Goal: Task Accomplishment & Management: Manage account settings

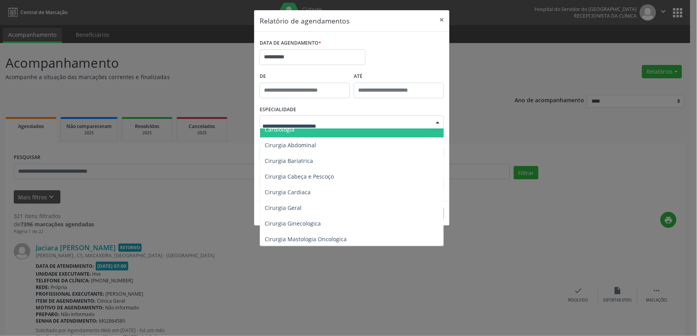
scroll to position [87, 0]
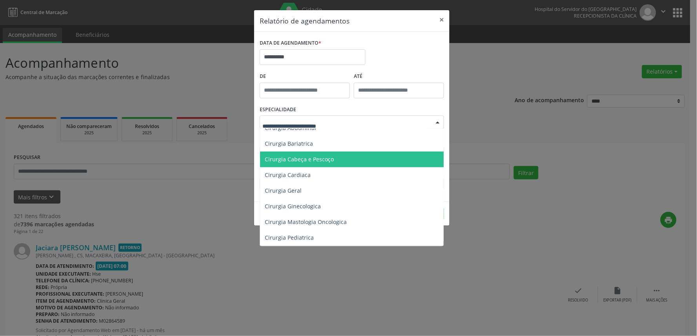
click at [338, 159] on span "Cirurgia Cabeça e Pescoço" at bounding box center [352, 160] width 185 height 16
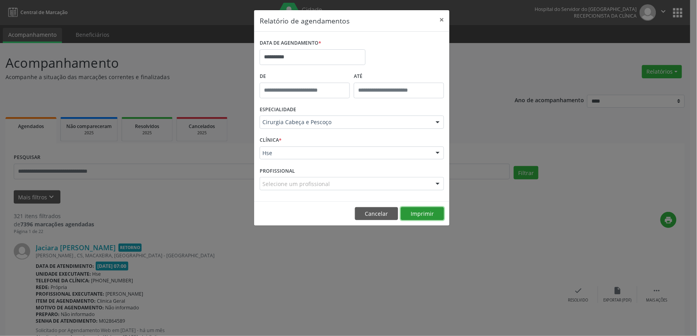
click at [421, 216] on button "Imprimir" at bounding box center [422, 213] width 43 height 13
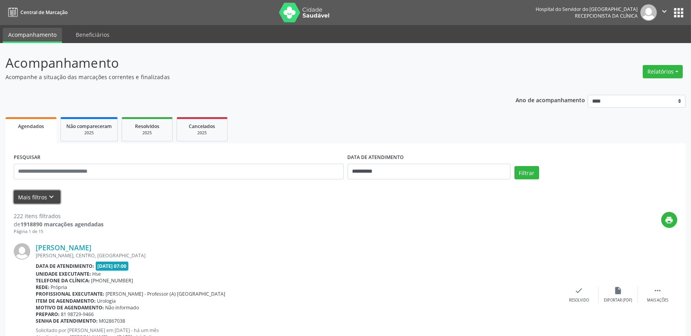
click at [35, 196] on button "Mais filtros keyboard_arrow_down" at bounding box center [37, 198] width 47 height 14
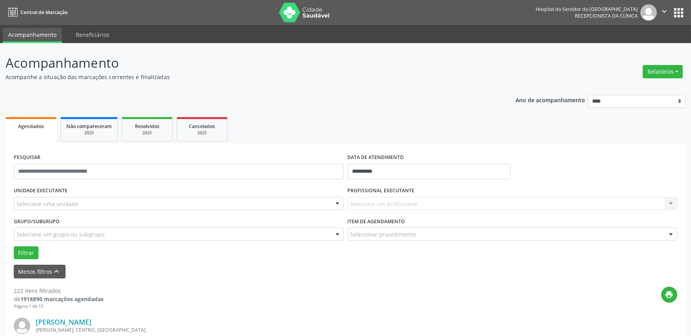
click at [107, 202] on div "Selecione uma unidade" at bounding box center [179, 203] width 330 height 13
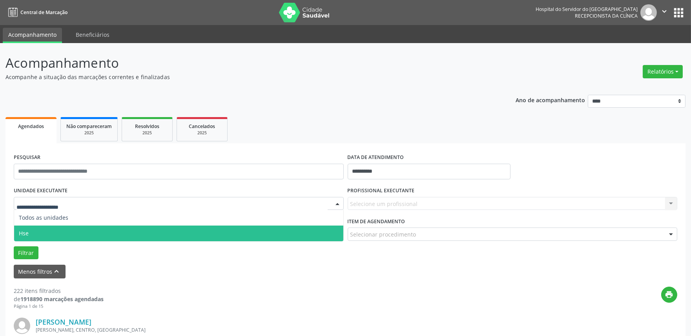
click at [85, 233] on span "Hse" at bounding box center [178, 234] width 329 height 16
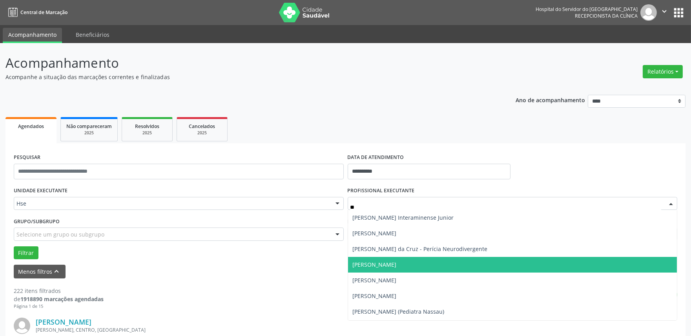
type input "***"
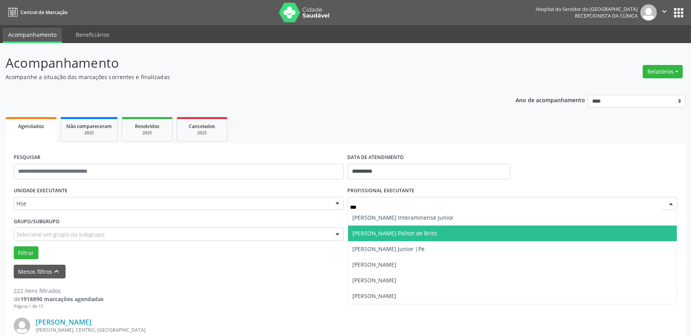
click at [402, 232] on span "[PERSON_NAME] Palitot de Brito" at bounding box center [395, 233] width 84 height 7
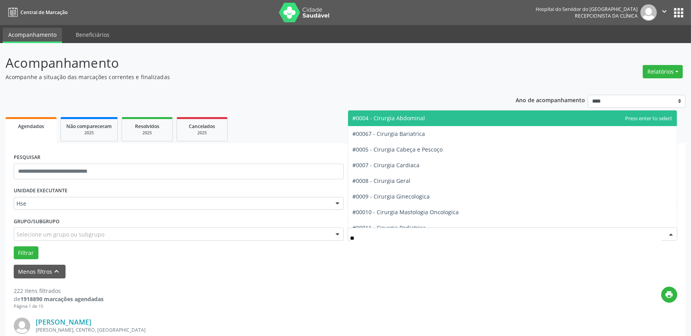
type input "***"
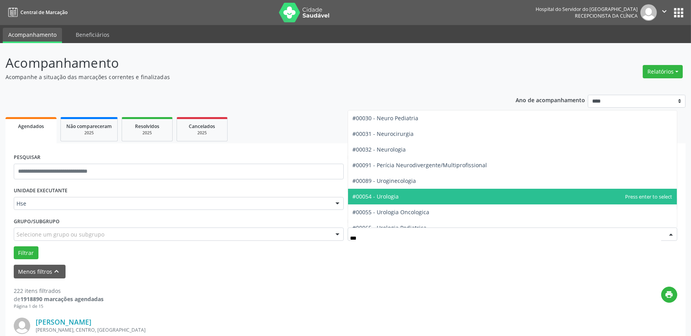
click at [392, 198] on span "#00054 - Urologia" at bounding box center [376, 196] width 46 height 7
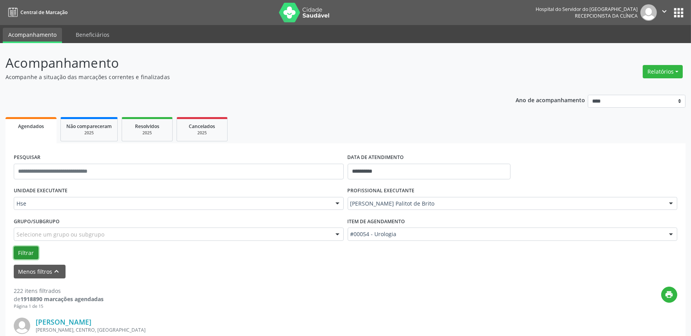
click at [25, 253] on button "Filtrar" at bounding box center [26, 253] width 25 height 13
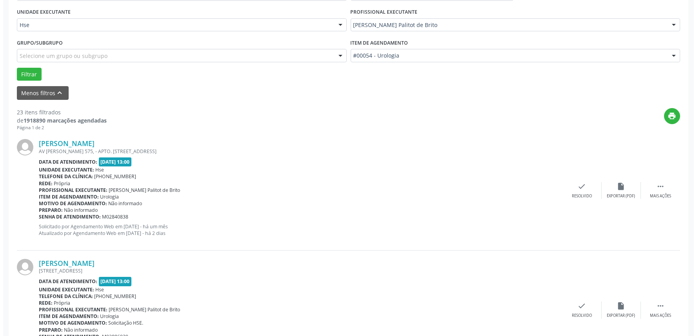
scroll to position [174, 0]
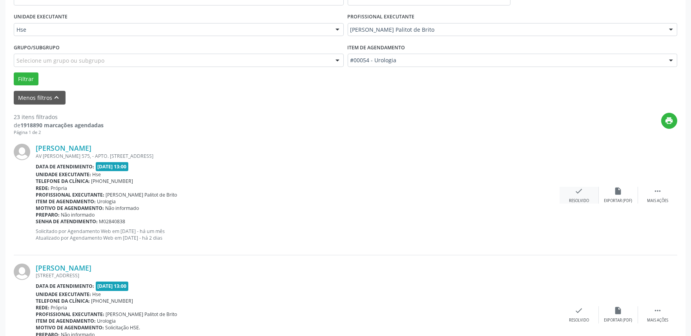
click at [578, 195] on icon "check" at bounding box center [578, 191] width 9 height 9
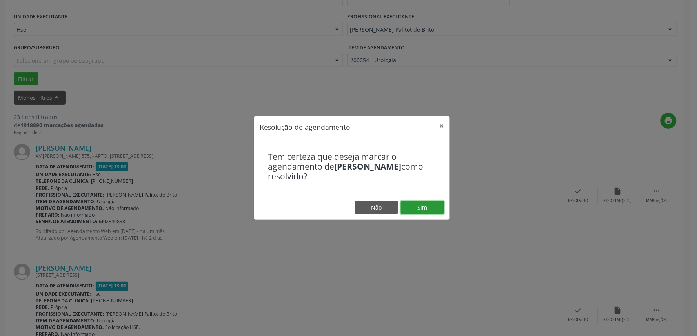
click at [420, 203] on button "Sim" at bounding box center [422, 207] width 43 height 13
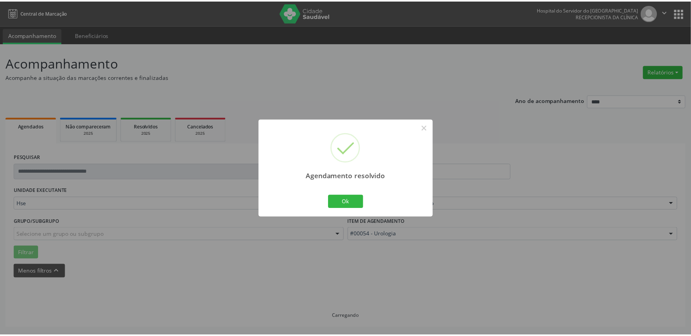
scroll to position [0, 0]
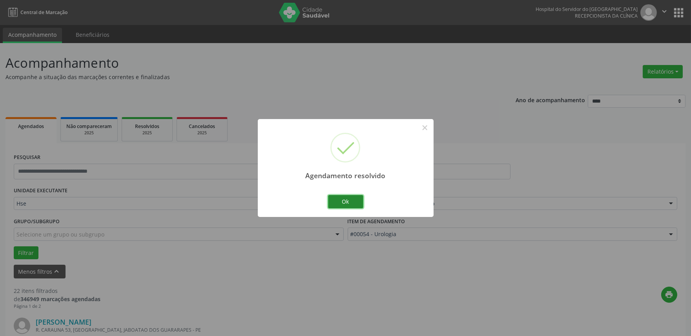
click at [343, 199] on button "Ok" at bounding box center [345, 201] width 35 height 13
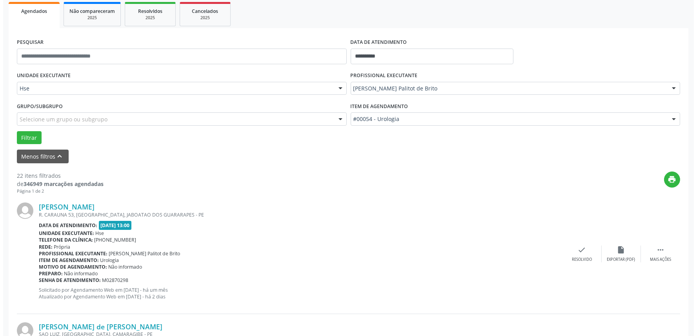
scroll to position [131, 0]
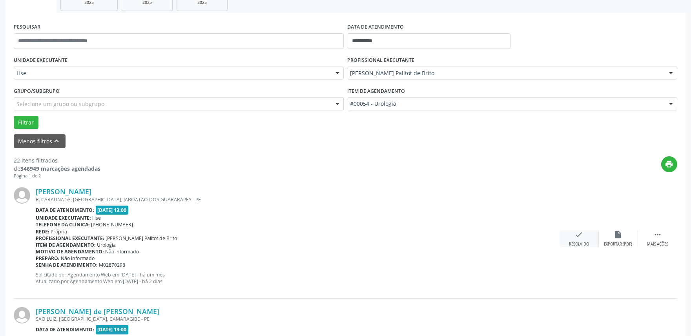
click at [578, 235] on icon "check" at bounding box center [578, 235] width 9 height 9
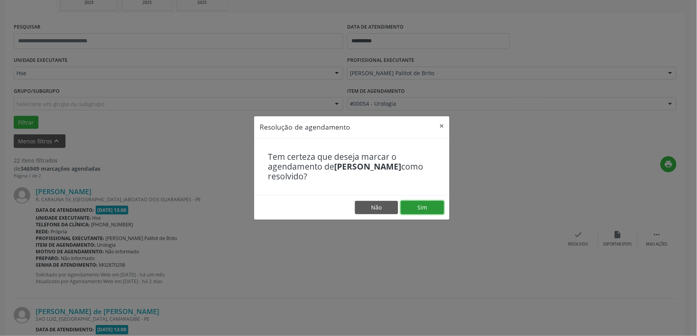
click at [424, 203] on button "Sim" at bounding box center [422, 207] width 43 height 13
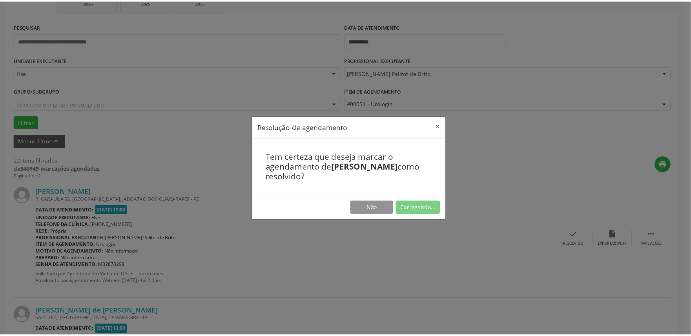
scroll to position [0, 0]
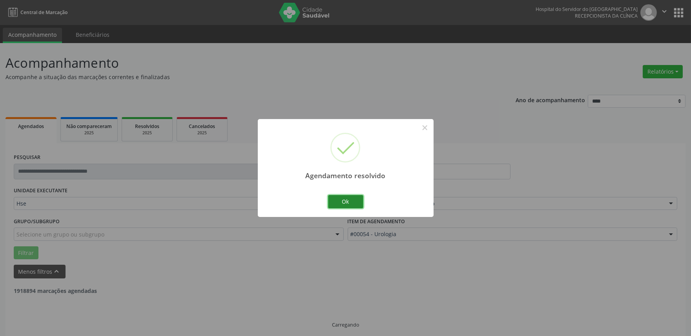
click at [348, 203] on button "Ok" at bounding box center [345, 201] width 35 height 13
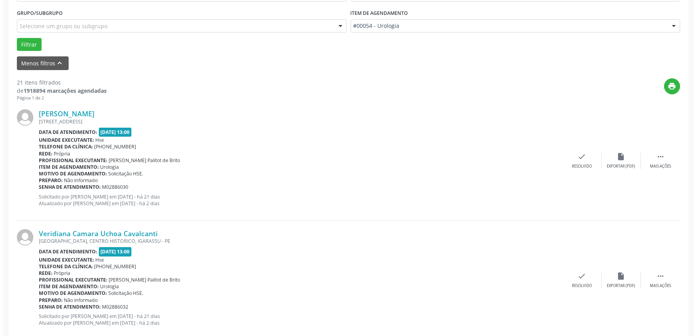
scroll to position [223, 0]
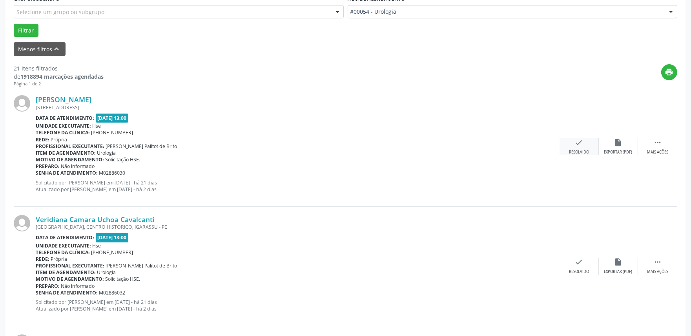
click at [576, 147] on div "check Resolvido" at bounding box center [578, 146] width 39 height 17
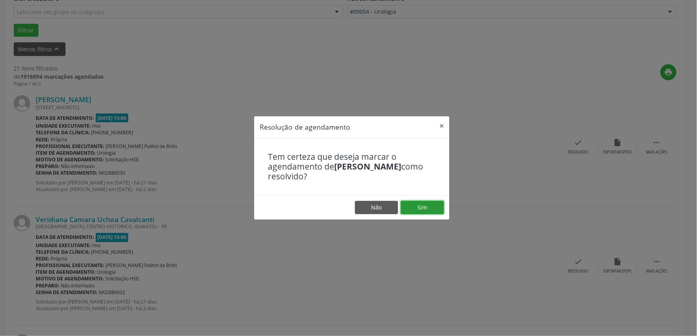
click at [417, 205] on button "Sim" at bounding box center [422, 207] width 43 height 13
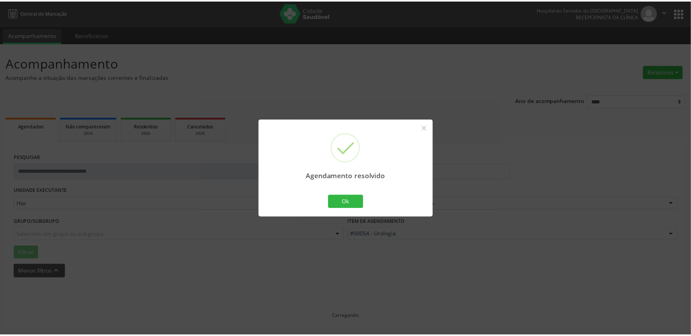
scroll to position [0, 0]
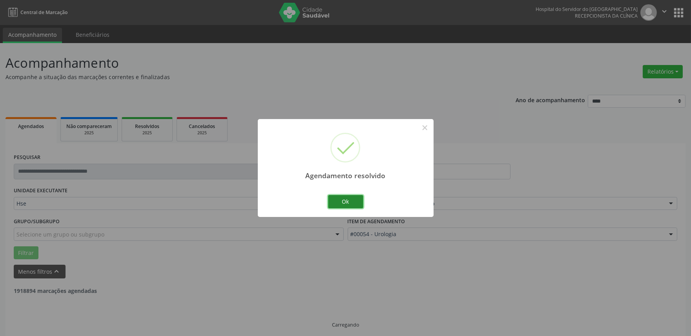
click at [344, 205] on button "Ok" at bounding box center [345, 201] width 35 height 13
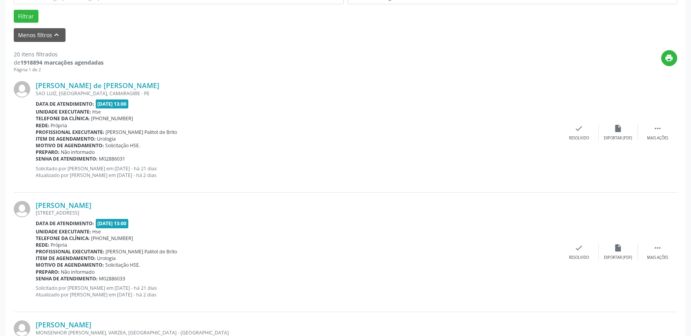
scroll to position [261, 0]
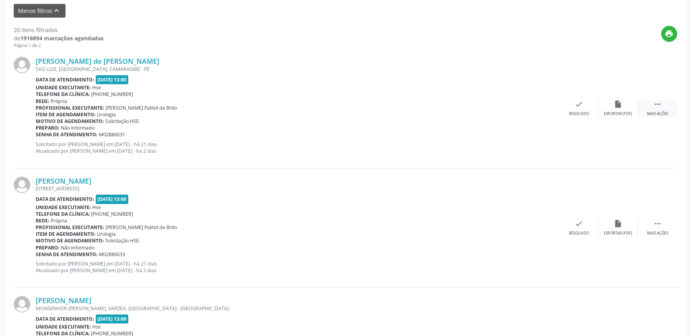
click at [655, 105] on icon "" at bounding box center [657, 104] width 9 height 9
click at [622, 106] on div "alarm_off Não compareceu" at bounding box center [617, 108] width 39 height 17
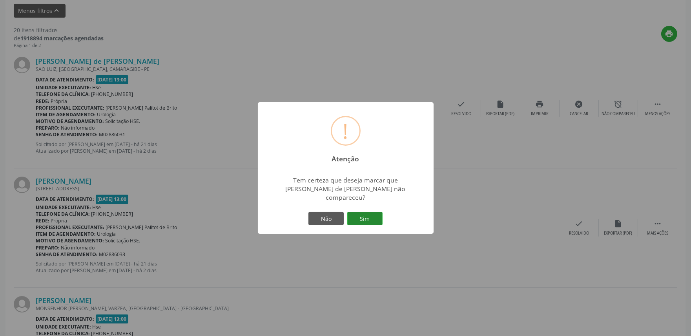
click at [371, 213] on button "Sim" at bounding box center [364, 218] width 35 height 13
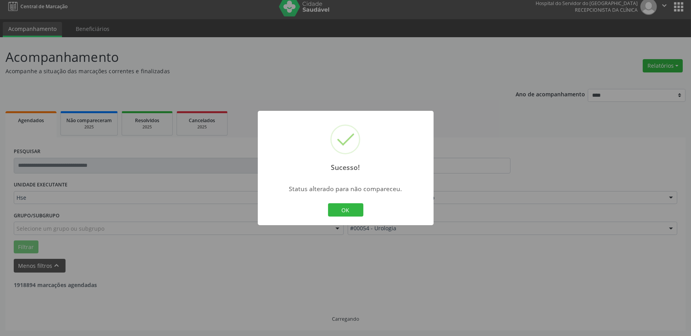
scroll to position [5, 0]
drag, startPoint x: 348, startPoint y: 212, endPoint x: 349, endPoint y: 222, distance: 10.7
click at [347, 212] on button "OK" at bounding box center [345, 210] width 35 height 13
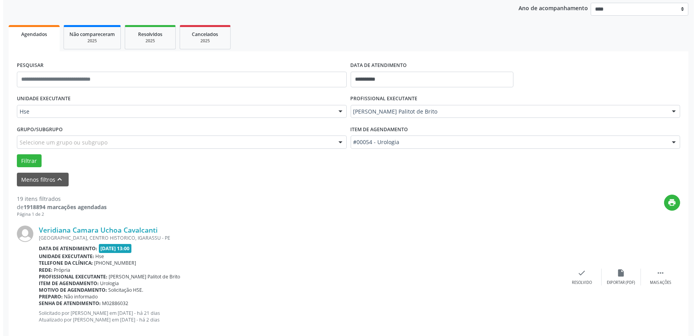
scroll to position [179, 0]
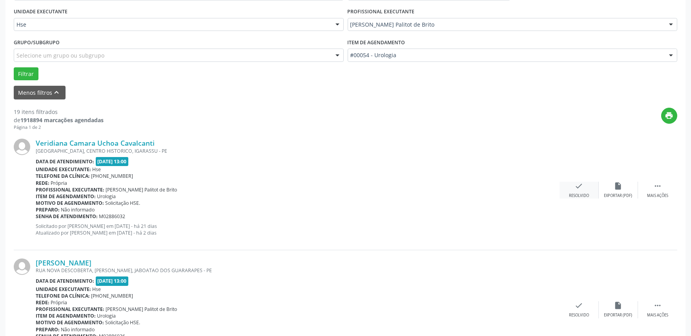
click at [582, 193] on div "Resolvido" at bounding box center [579, 195] width 20 height 5
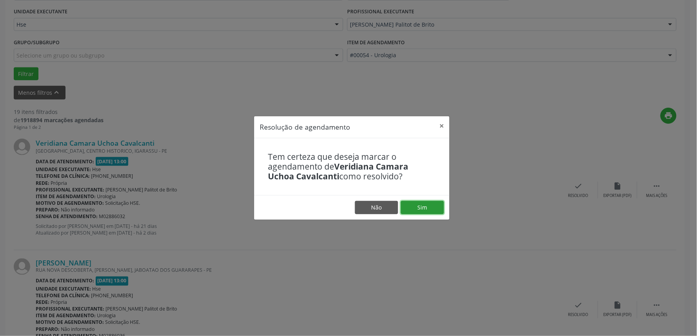
click at [428, 209] on button "Sim" at bounding box center [422, 207] width 43 height 13
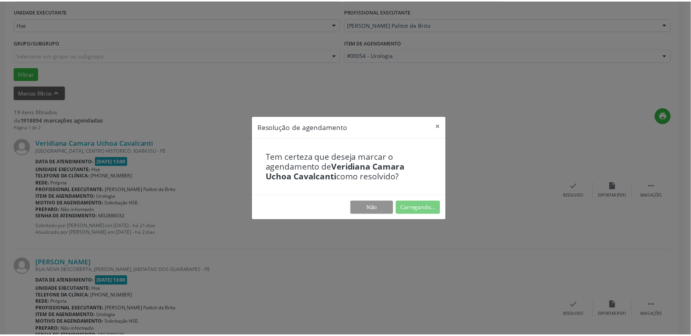
scroll to position [0, 0]
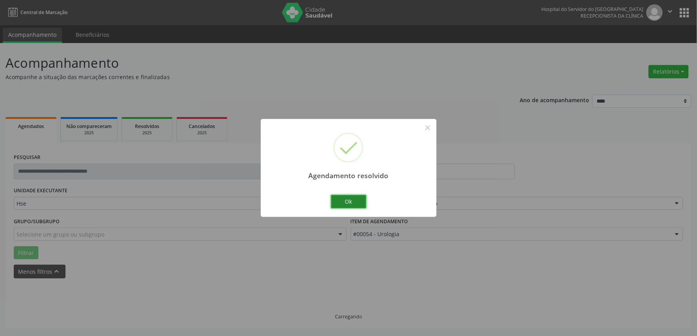
click at [338, 204] on button "Ok" at bounding box center [348, 201] width 35 height 13
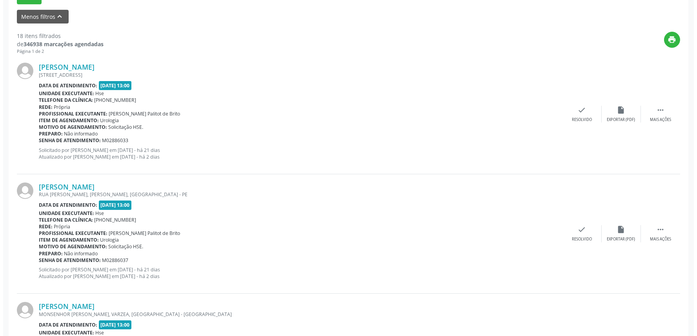
scroll to position [261, 0]
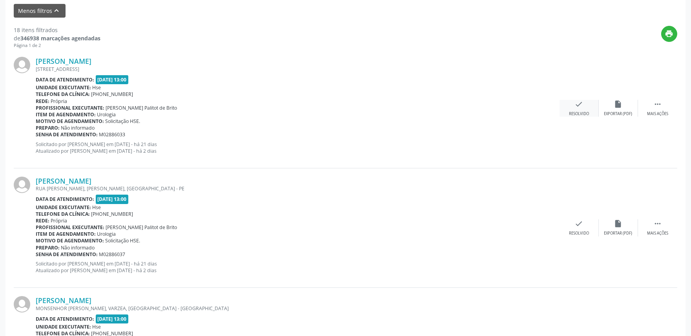
click at [573, 108] on div "check Resolvido" at bounding box center [578, 108] width 39 height 17
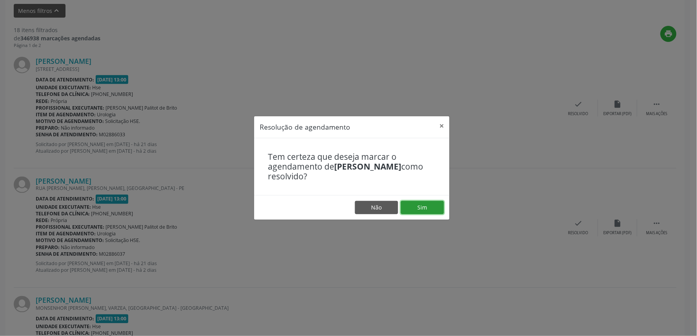
click at [427, 207] on button "Sim" at bounding box center [422, 207] width 43 height 13
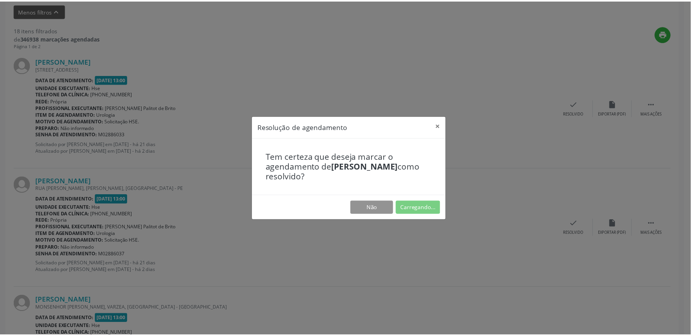
scroll to position [0, 0]
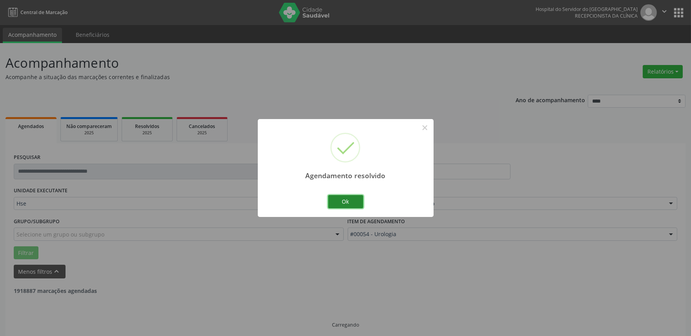
click at [345, 204] on button "Ok" at bounding box center [345, 201] width 35 height 13
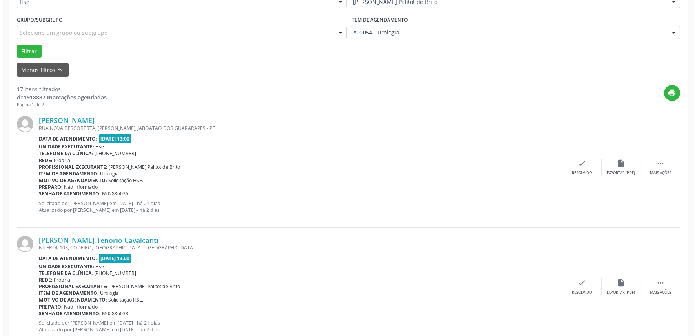
scroll to position [218, 0]
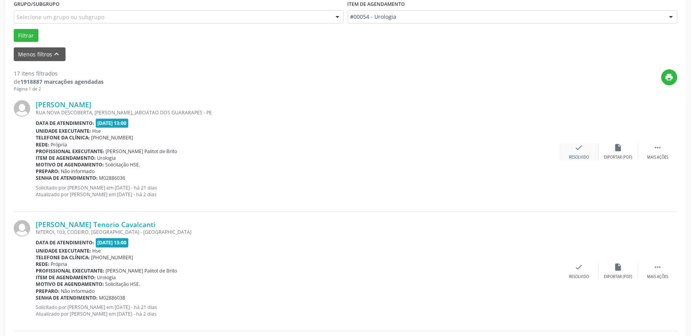
click at [585, 150] on div "check Resolvido" at bounding box center [578, 152] width 39 height 17
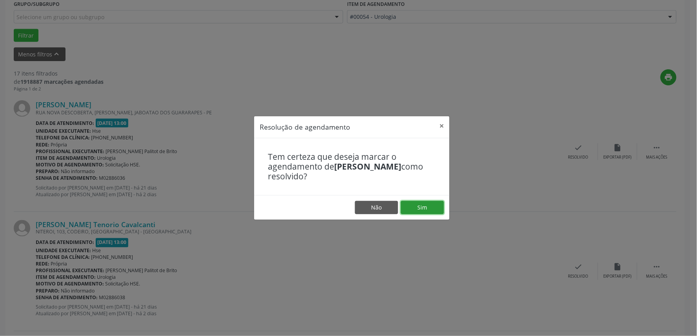
click at [431, 211] on button "Sim" at bounding box center [422, 207] width 43 height 13
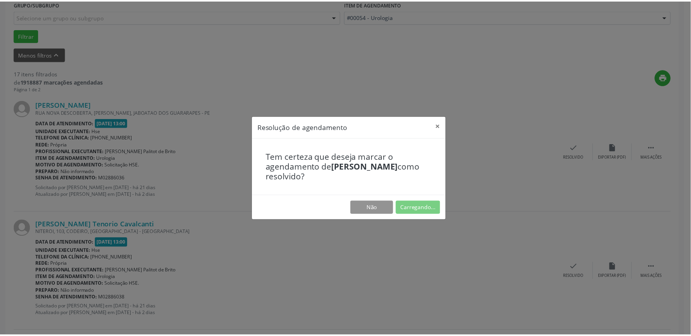
scroll to position [0, 0]
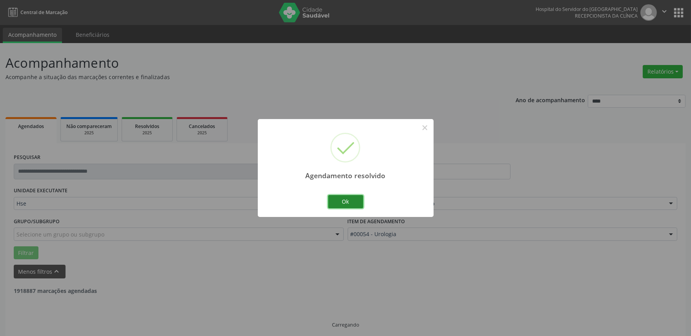
click at [347, 200] on button "Ok" at bounding box center [345, 201] width 35 height 13
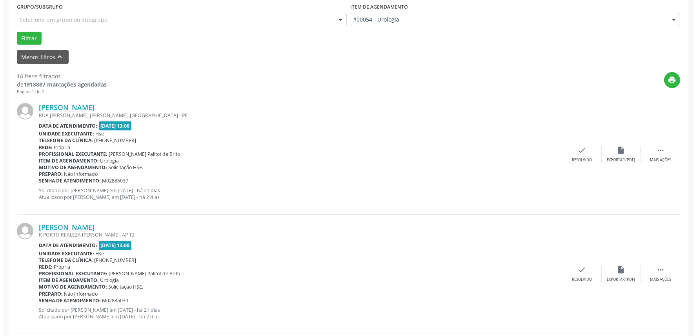
scroll to position [218, 0]
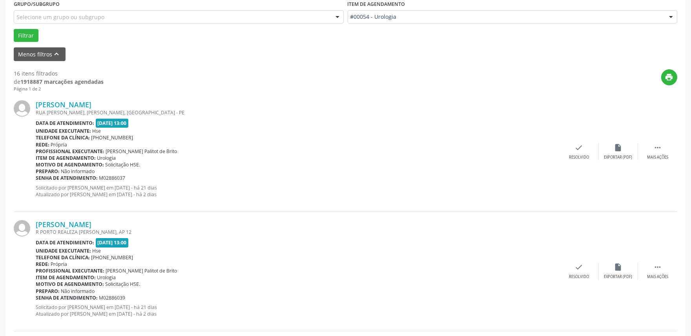
click at [571, 161] on div "[PERSON_NAME] RUA [PERSON_NAME], [PERSON_NAME], [GEOGRAPHIC_DATA] - PE Data de …" at bounding box center [345, 152] width 663 height 120
click at [572, 157] on div "Resolvido" at bounding box center [579, 157] width 20 height 5
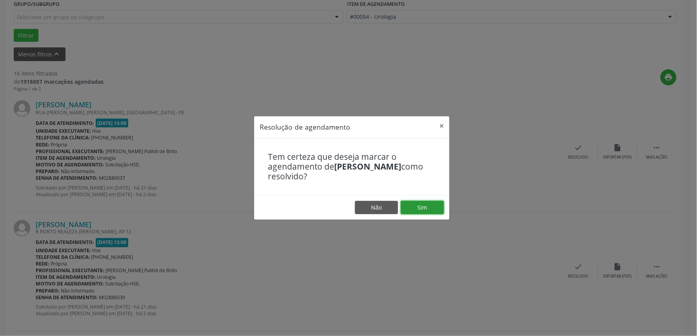
click at [427, 210] on button "Sim" at bounding box center [422, 207] width 43 height 13
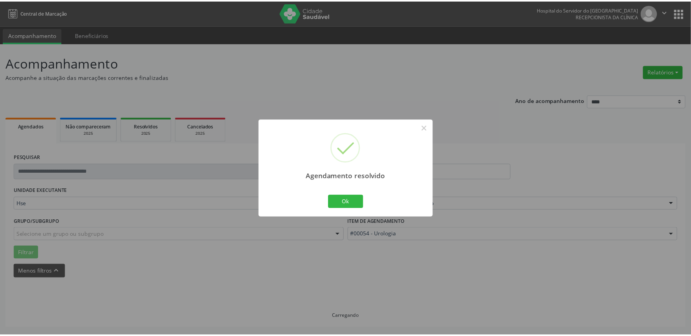
scroll to position [0, 0]
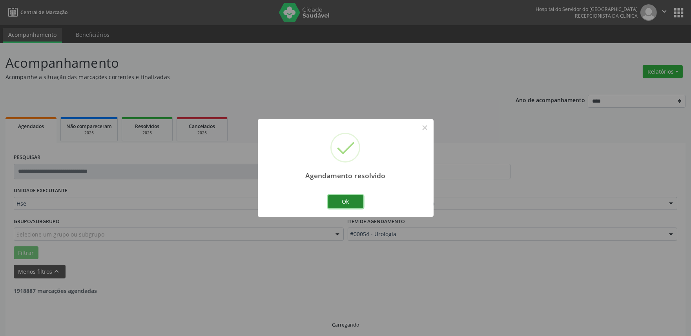
click at [353, 204] on button "Ok" at bounding box center [345, 201] width 35 height 13
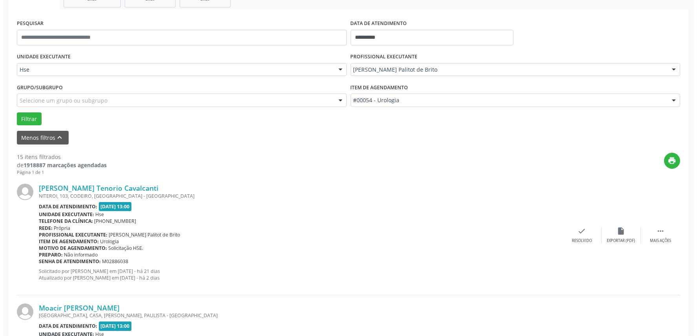
scroll to position [174, 0]
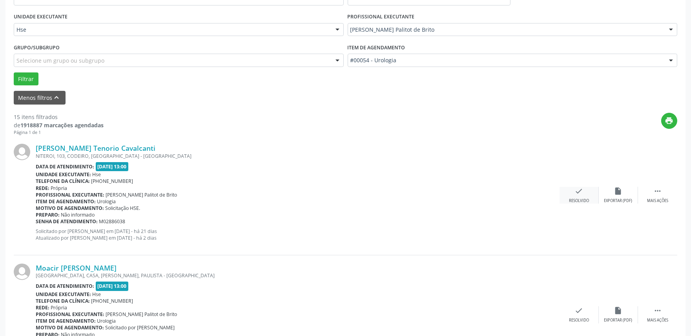
click at [576, 194] on icon "check" at bounding box center [578, 191] width 9 height 9
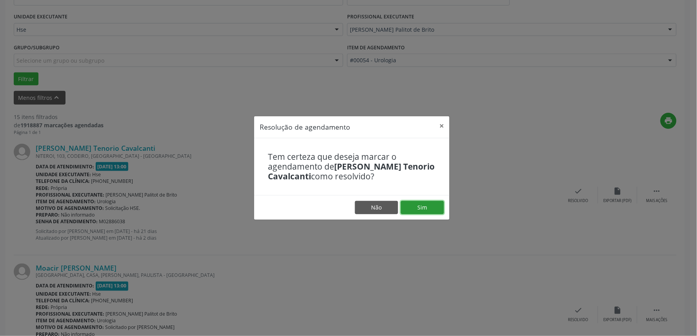
click at [431, 209] on button "Sim" at bounding box center [422, 207] width 43 height 13
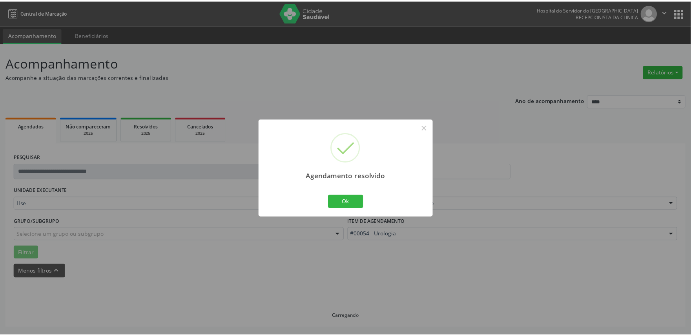
scroll to position [0, 0]
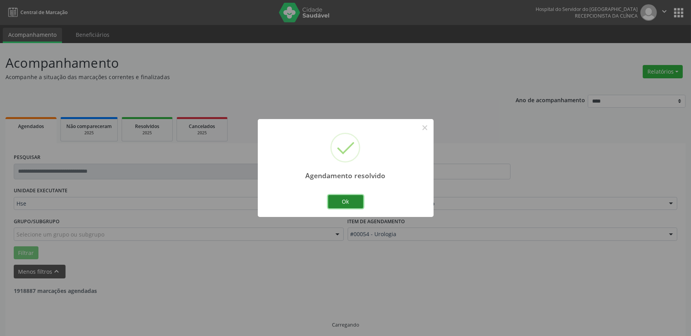
click at [348, 206] on button "Ok" at bounding box center [345, 201] width 35 height 13
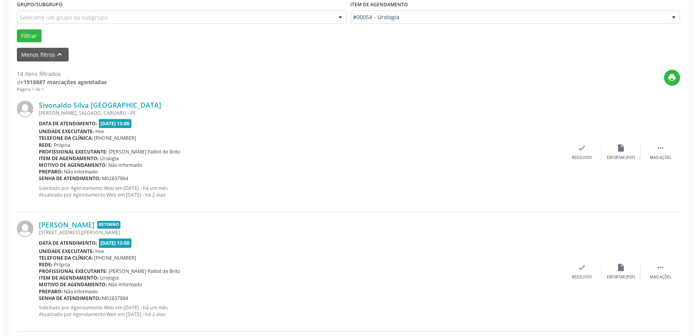
scroll to position [218, 0]
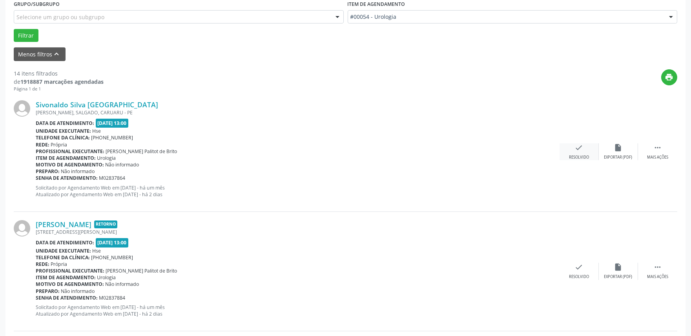
click at [571, 151] on div "check Resolvido" at bounding box center [578, 152] width 39 height 17
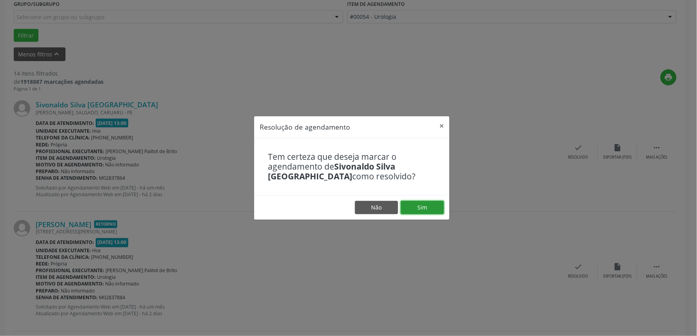
click at [414, 205] on button "Sim" at bounding box center [422, 207] width 43 height 13
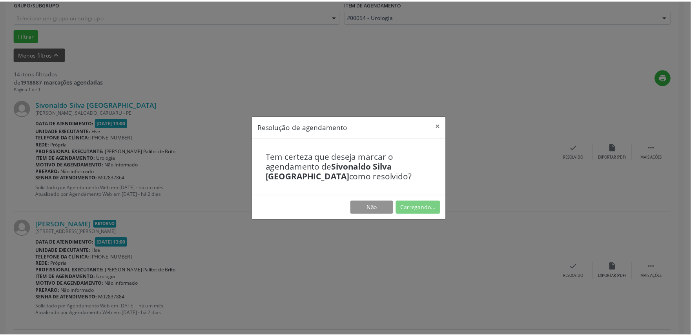
scroll to position [0, 0]
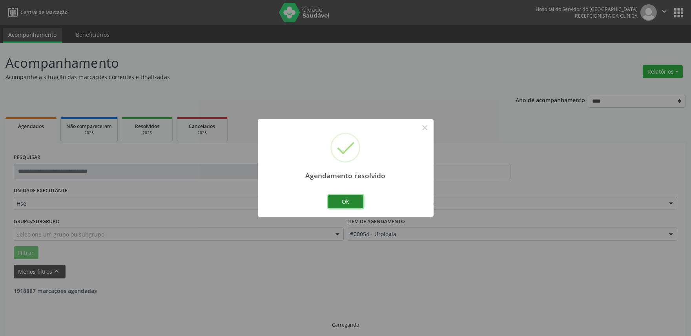
click at [343, 199] on button "Ok" at bounding box center [345, 201] width 35 height 13
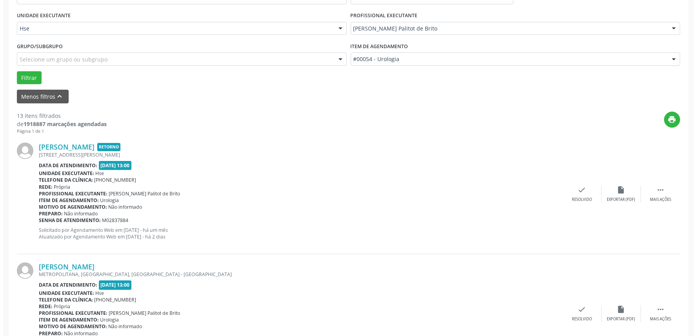
scroll to position [218, 0]
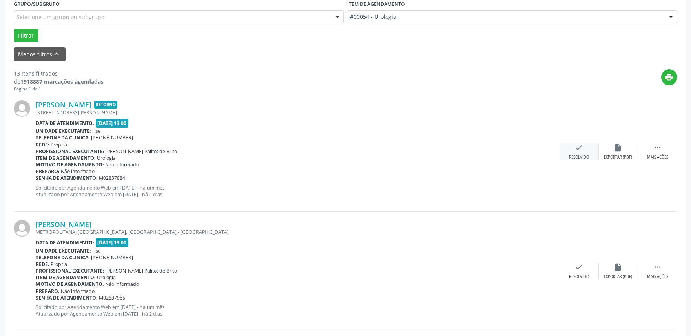
click at [574, 155] on div "Resolvido" at bounding box center [579, 157] width 20 height 5
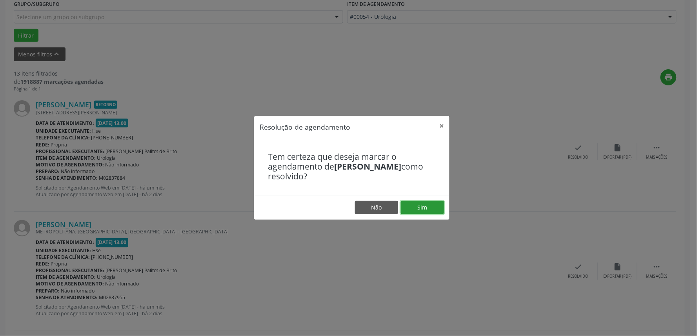
click at [433, 209] on button "Sim" at bounding box center [422, 207] width 43 height 13
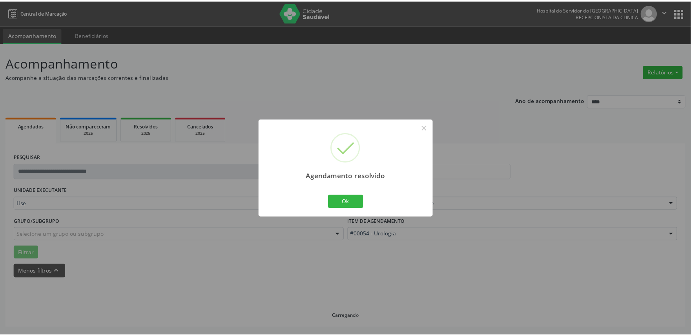
scroll to position [0, 0]
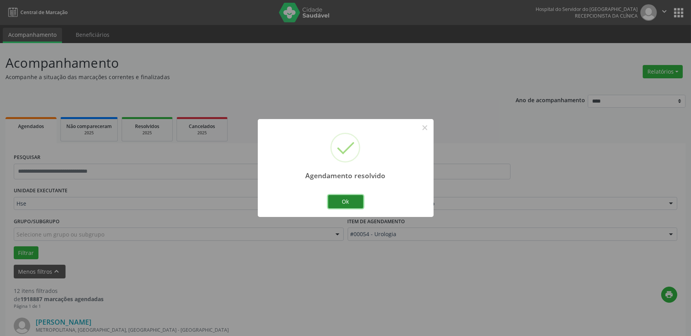
click at [347, 202] on button "Ok" at bounding box center [345, 201] width 35 height 13
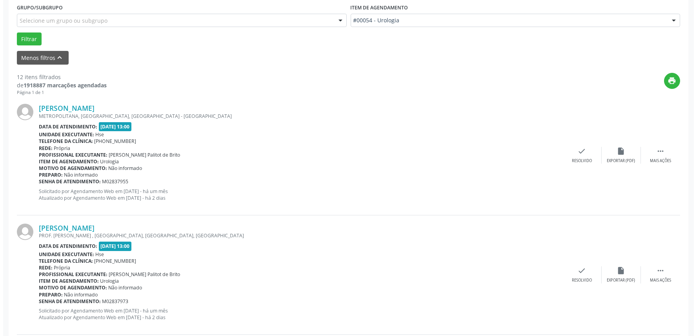
scroll to position [218, 0]
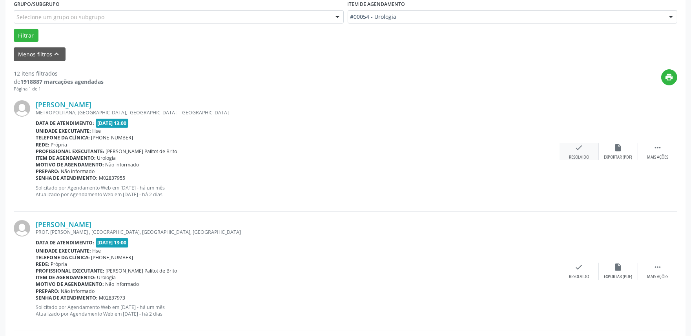
click at [570, 149] on div "check Resolvido" at bounding box center [578, 152] width 39 height 17
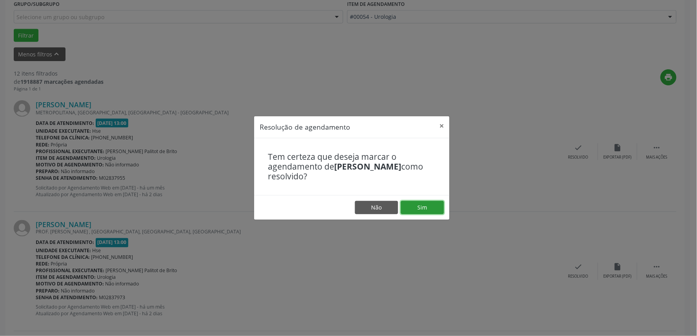
click at [408, 206] on button "Sim" at bounding box center [422, 207] width 43 height 13
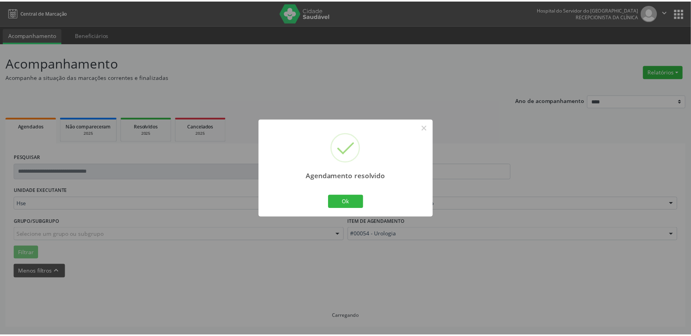
scroll to position [0, 0]
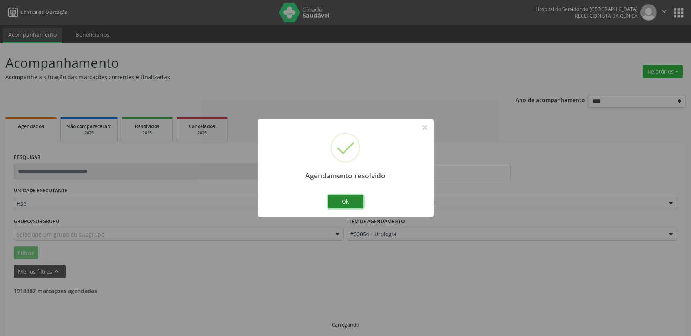
click at [352, 204] on button "Ok" at bounding box center [345, 201] width 35 height 13
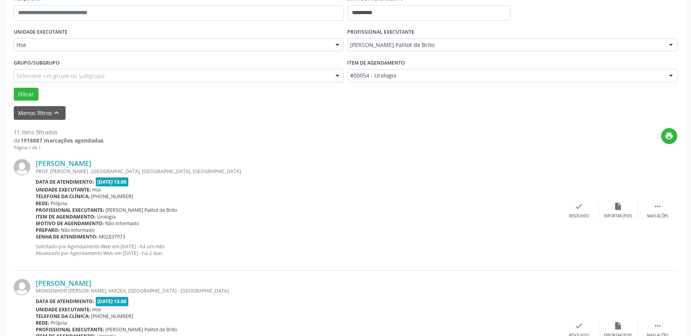
scroll to position [174, 0]
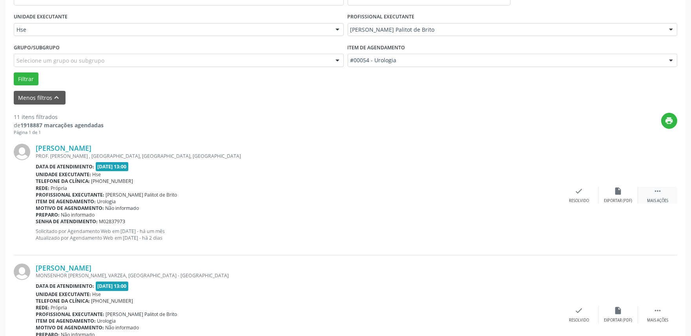
click at [652, 196] on div " Mais ações" at bounding box center [657, 195] width 39 height 17
click at [614, 200] on div "Não compareceu" at bounding box center [617, 200] width 33 height 5
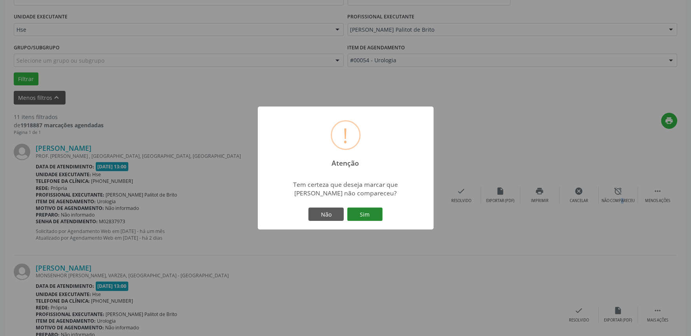
click at [367, 218] on button "Sim" at bounding box center [364, 214] width 35 height 13
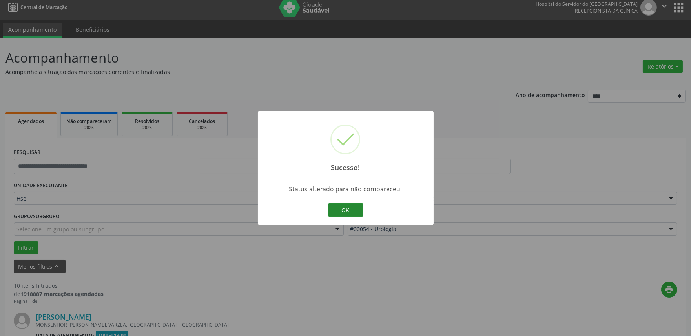
click at [346, 212] on button "OK" at bounding box center [345, 210] width 35 height 13
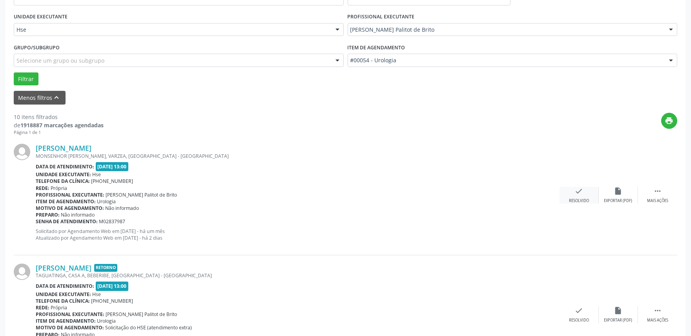
click at [581, 195] on icon "check" at bounding box center [578, 191] width 9 height 9
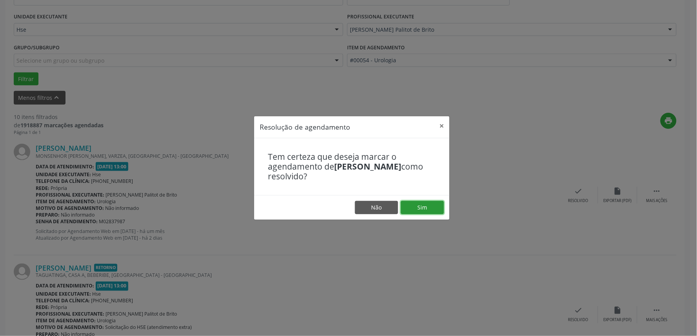
click at [426, 208] on button "Sim" at bounding box center [422, 207] width 43 height 13
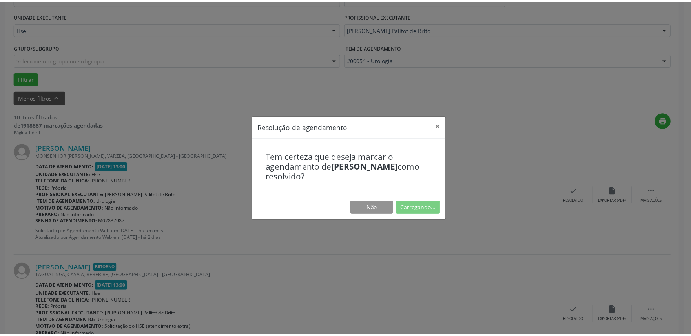
scroll to position [0, 0]
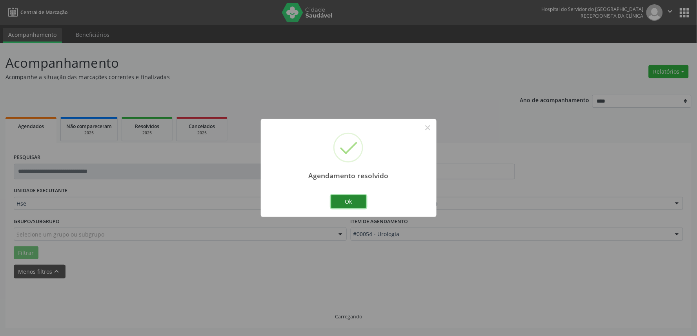
click at [343, 202] on button "Ok" at bounding box center [348, 201] width 35 height 13
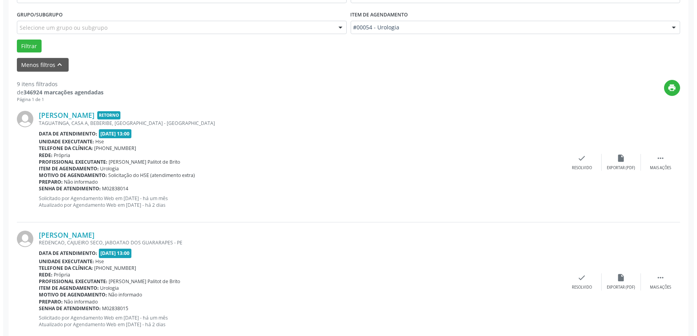
scroll to position [223, 0]
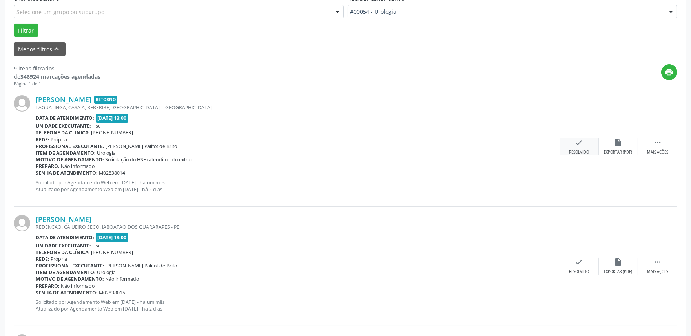
click at [580, 145] on icon "check" at bounding box center [578, 142] width 9 height 9
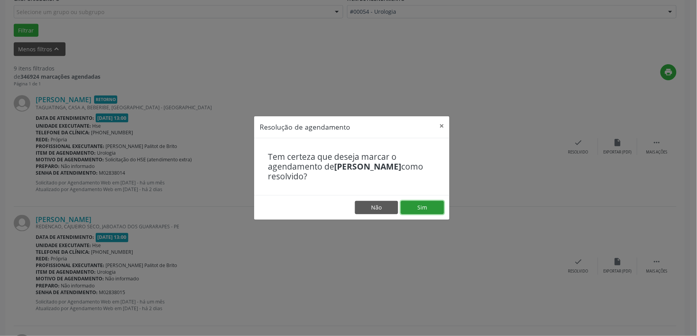
click at [414, 205] on button "Sim" at bounding box center [422, 207] width 43 height 13
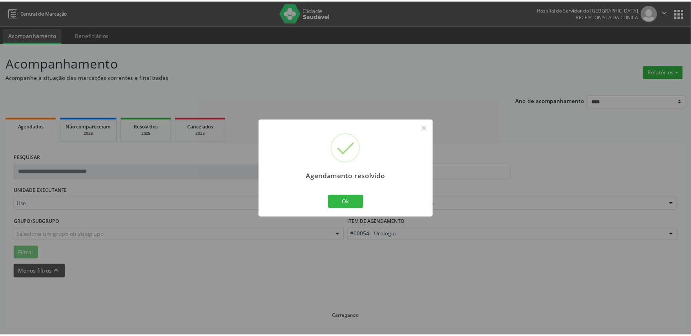
scroll to position [0, 0]
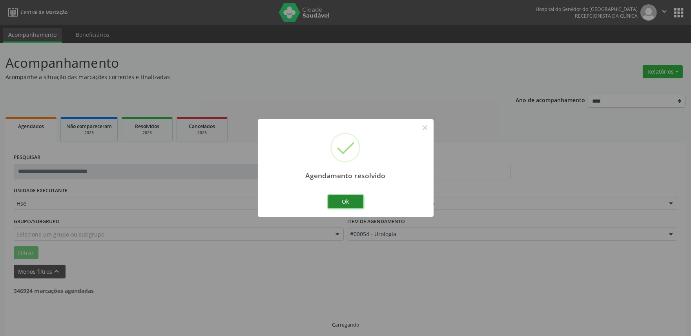
click at [346, 200] on button "Ok" at bounding box center [345, 201] width 35 height 13
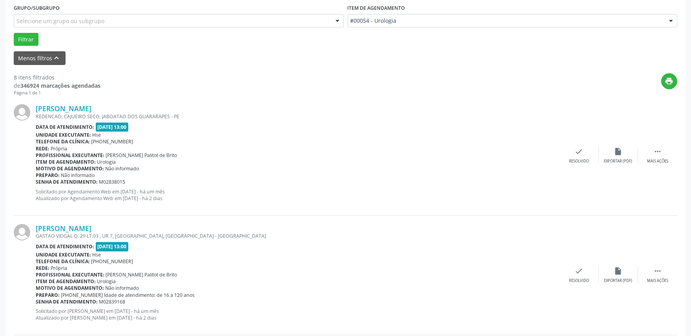
scroll to position [218, 0]
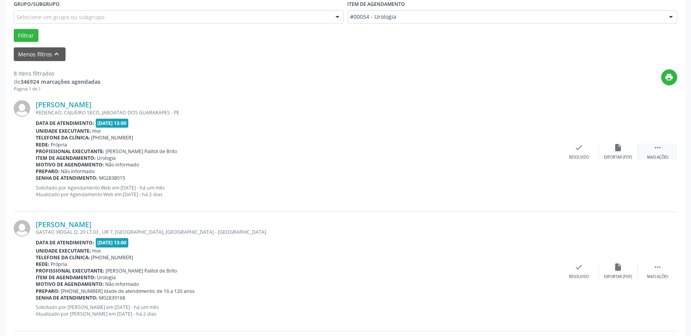
click at [656, 147] on icon "" at bounding box center [657, 148] width 9 height 9
click at [616, 150] on icon "alarm_off" at bounding box center [618, 148] width 9 height 9
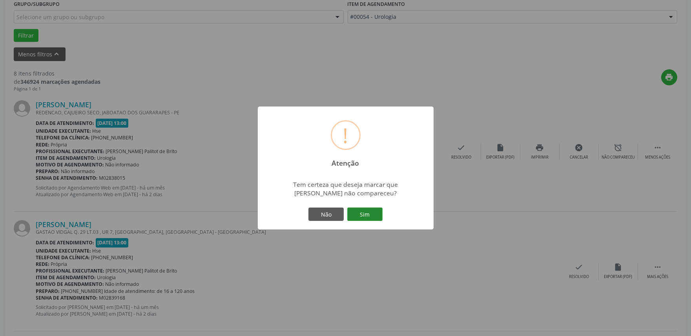
click at [361, 214] on button "Sim" at bounding box center [364, 214] width 35 height 13
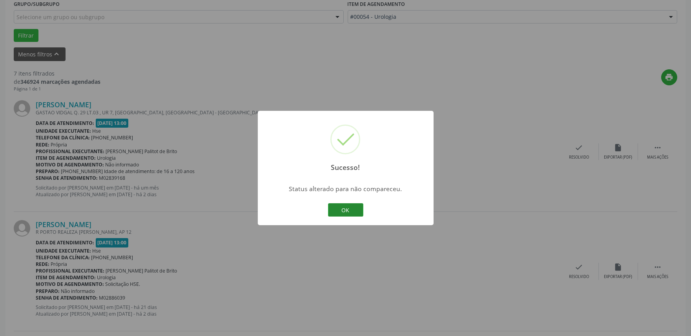
click at [344, 209] on button "OK" at bounding box center [345, 210] width 35 height 13
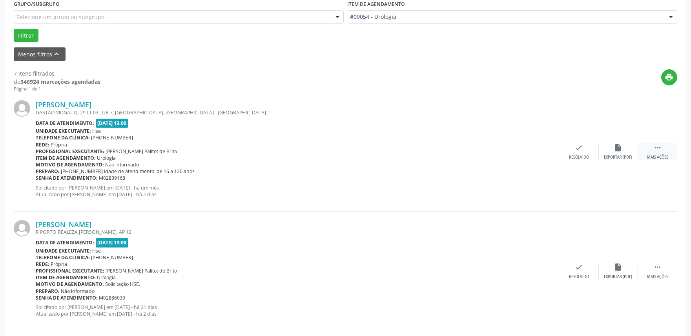
click at [657, 152] on div " Mais ações" at bounding box center [657, 152] width 39 height 17
click at [623, 151] on div "alarm_off Não compareceu" at bounding box center [617, 152] width 39 height 17
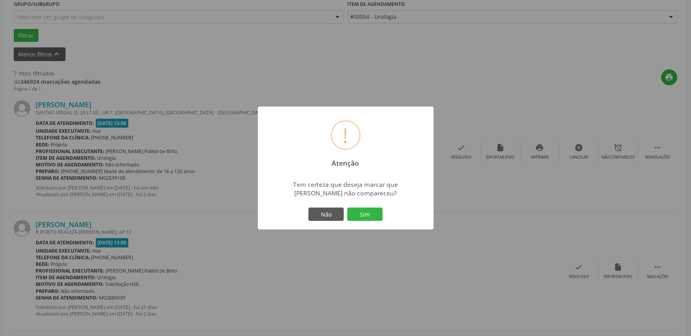
click at [367, 217] on button "Sim" at bounding box center [364, 214] width 35 height 13
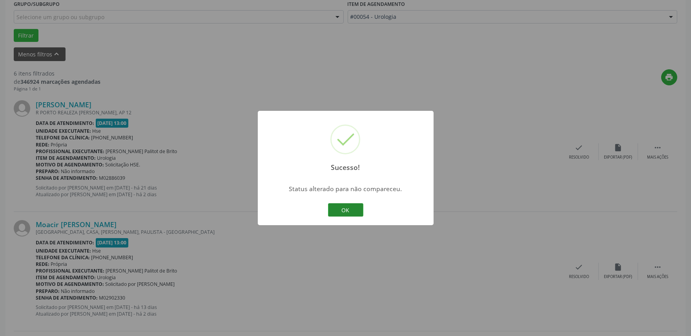
click at [334, 210] on button "OK" at bounding box center [345, 210] width 35 height 13
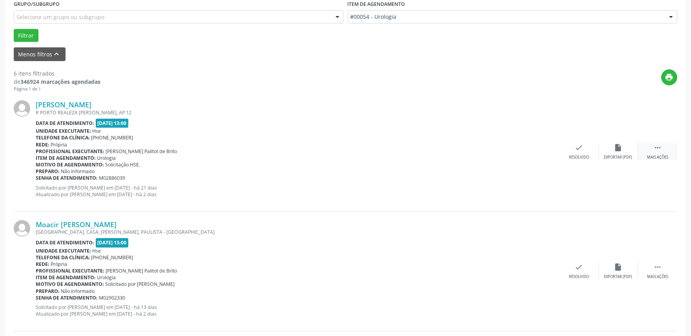
click at [654, 152] on div " Mais ações" at bounding box center [657, 152] width 39 height 17
click at [605, 155] on div "Não compareceu" at bounding box center [617, 157] width 33 height 5
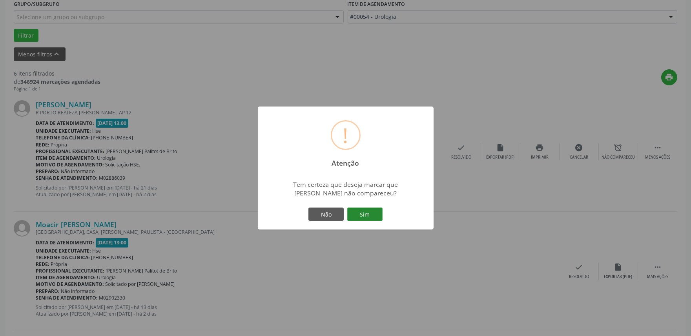
click at [363, 217] on button "Sim" at bounding box center [364, 214] width 35 height 13
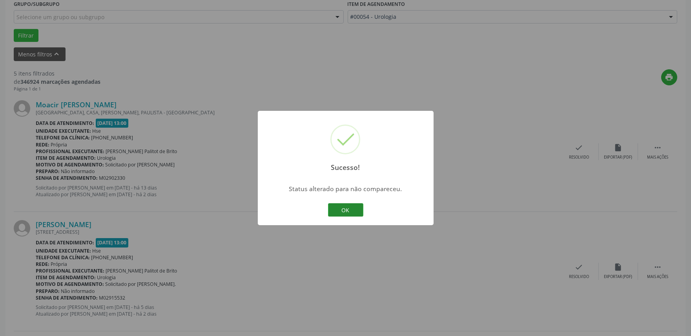
click at [345, 209] on button "OK" at bounding box center [345, 210] width 35 height 13
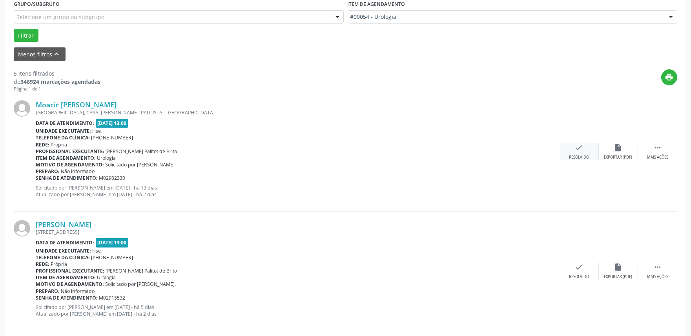
click at [575, 158] on div "Resolvido" at bounding box center [579, 157] width 20 height 5
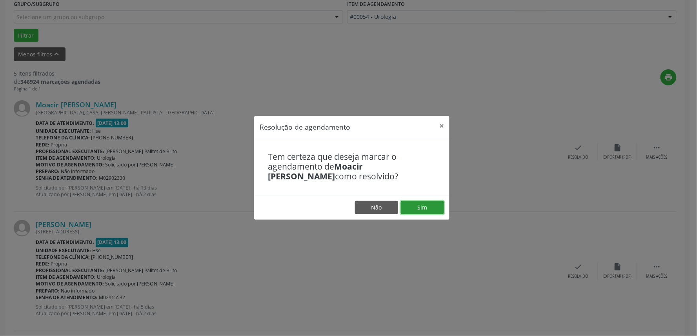
click at [427, 207] on button "Sim" at bounding box center [422, 207] width 43 height 13
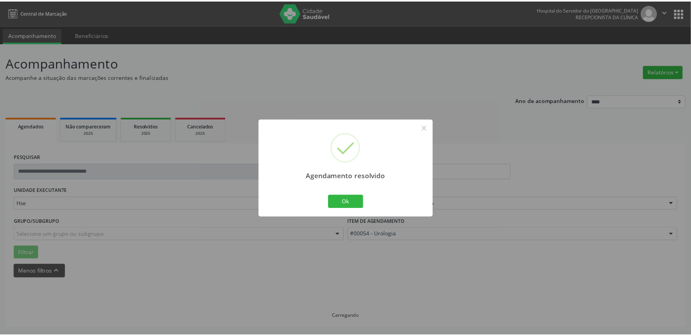
scroll to position [0, 0]
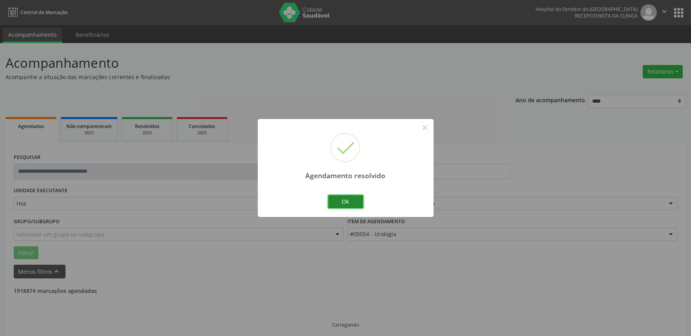
click at [346, 203] on button "Ok" at bounding box center [345, 201] width 35 height 13
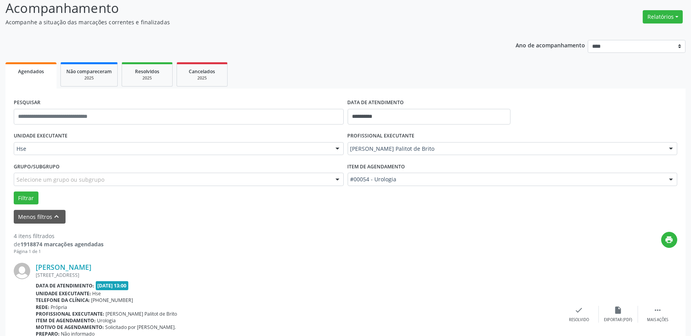
scroll to position [174, 0]
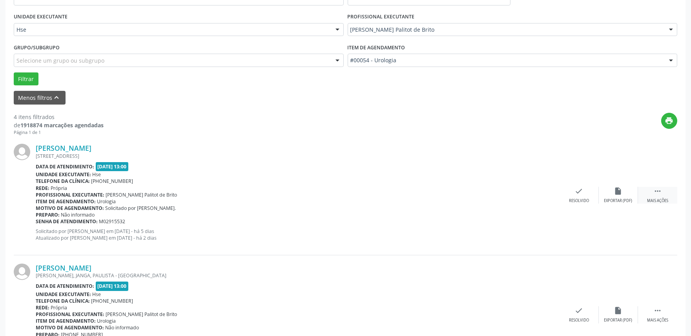
click at [658, 194] on icon "" at bounding box center [657, 191] width 9 height 9
click at [610, 194] on div "alarm_off Não compareceu" at bounding box center [617, 195] width 39 height 17
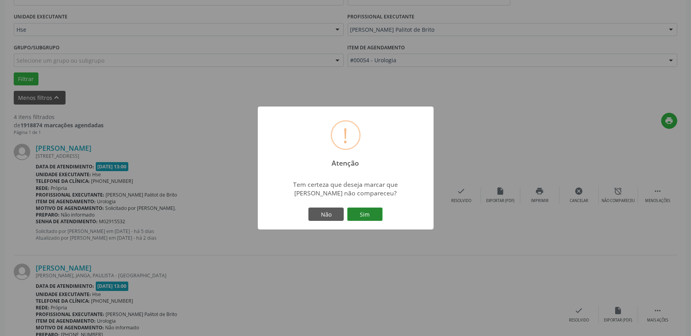
click at [366, 213] on button "Sim" at bounding box center [364, 214] width 35 height 13
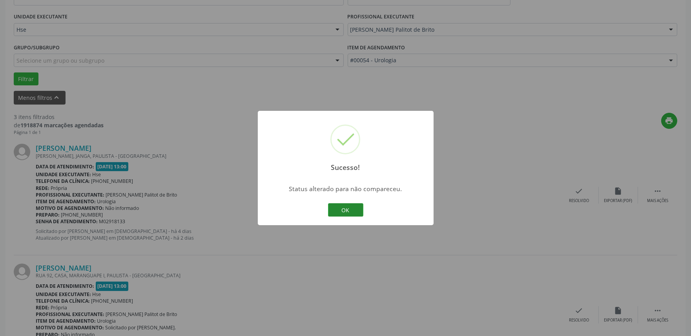
click at [349, 213] on button "OK" at bounding box center [345, 210] width 35 height 13
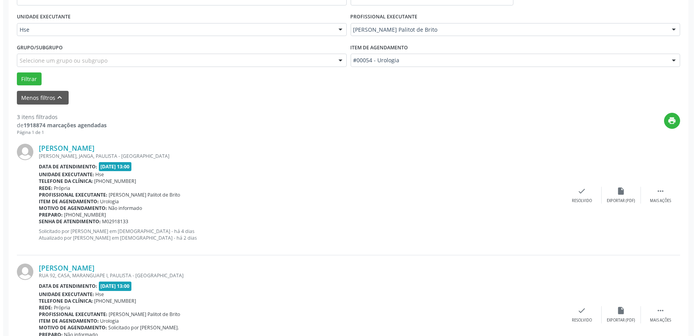
scroll to position [218, 0]
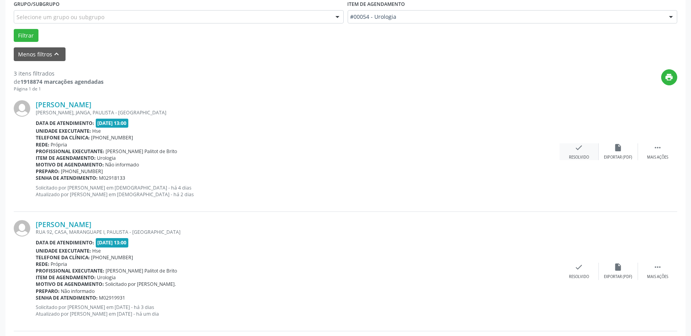
click at [574, 153] on div "check Resolvido" at bounding box center [578, 152] width 39 height 17
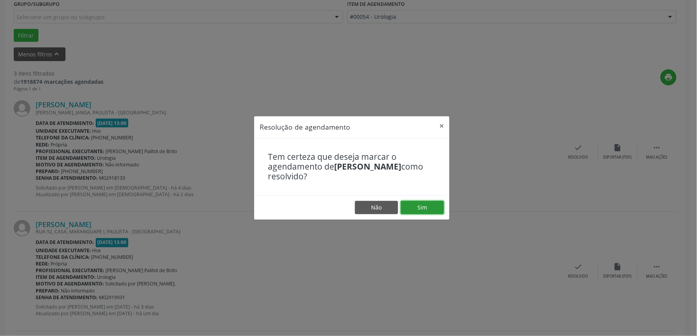
click at [424, 205] on button "Sim" at bounding box center [422, 207] width 43 height 13
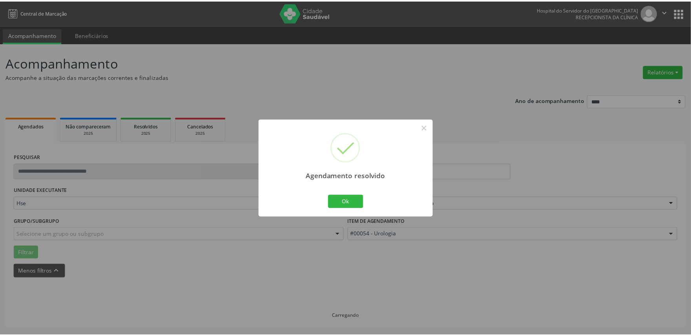
scroll to position [0, 0]
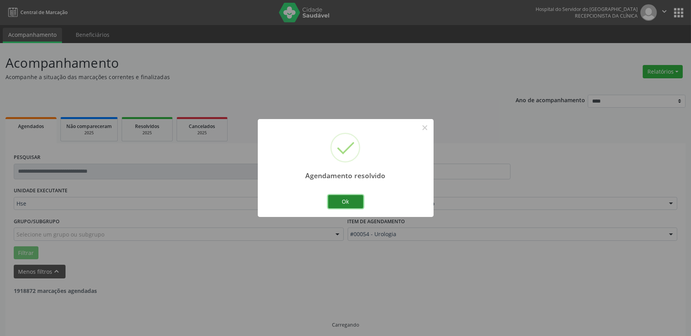
click at [340, 204] on button "Ok" at bounding box center [345, 201] width 35 height 13
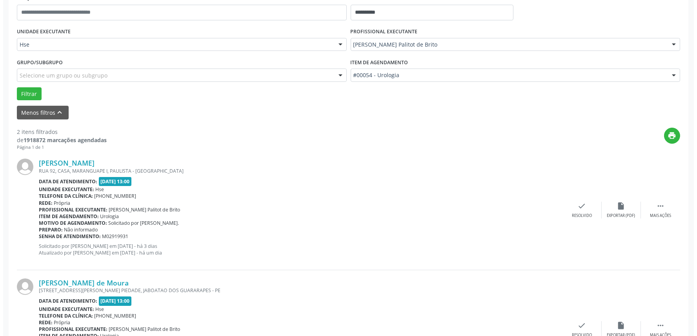
scroll to position [218, 0]
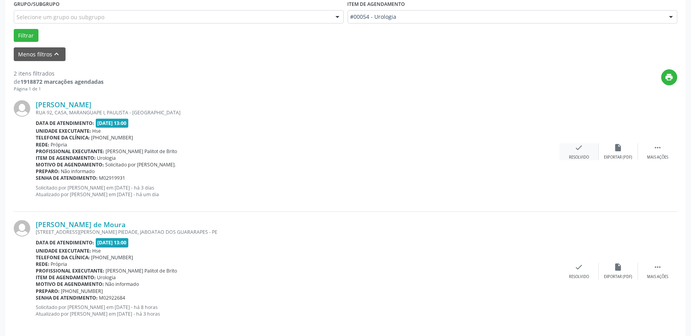
click at [577, 151] on icon "check" at bounding box center [578, 148] width 9 height 9
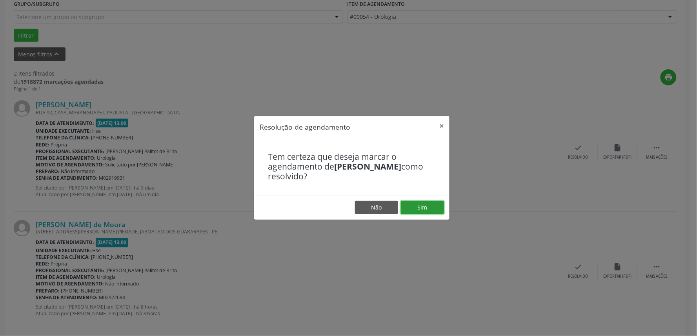
click at [431, 207] on button "Sim" at bounding box center [422, 207] width 43 height 13
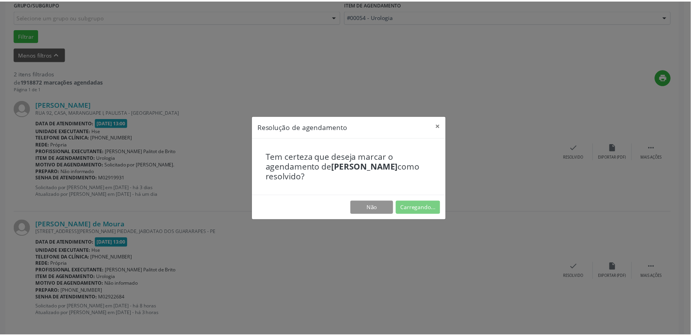
scroll to position [0, 0]
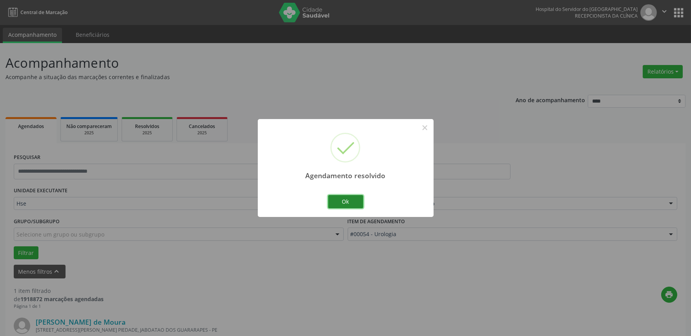
click at [344, 203] on button "Ok" at bounding box center [345, 201] width 35 height 13
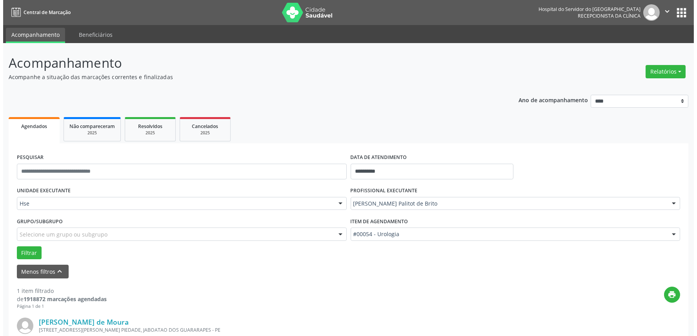
scroll to position [106, 0]
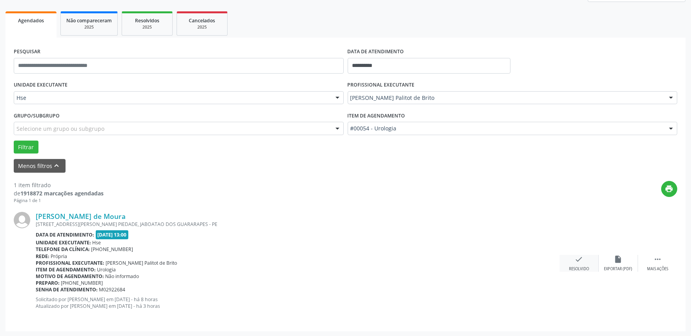
click at [582, 269] on div "Resolvido" at bounding box center [579, 269] width 20 height 5
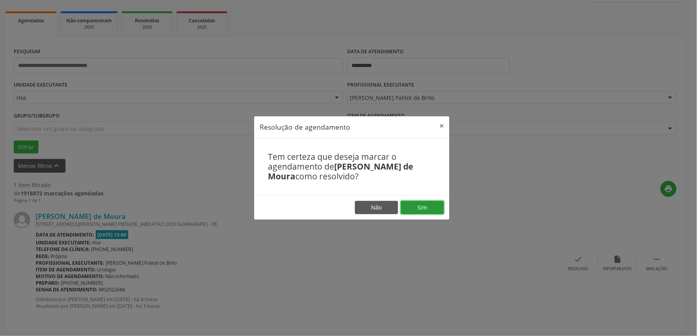
click at [411, 211] on button "Sim" at bounding box center [422, 207] width 43 height 13
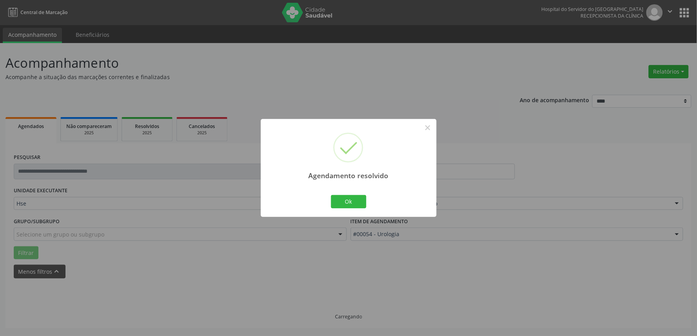
scroll to position [0, 0]
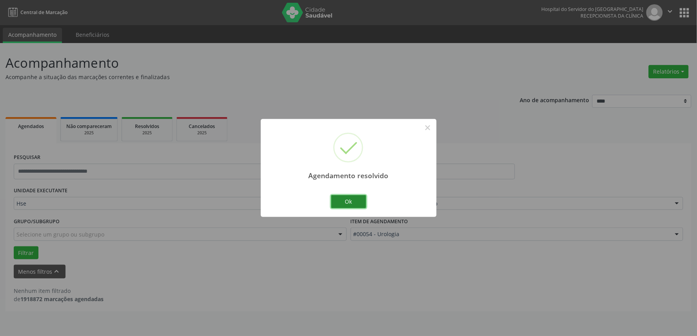
click at [349, 201] on button "Ok" at bounding box center [348, 201] width 35 height 13
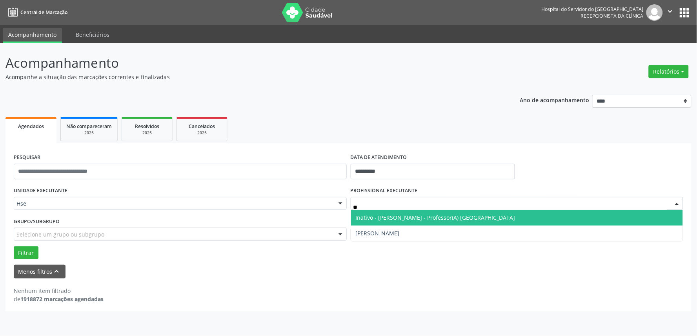
type input "*"
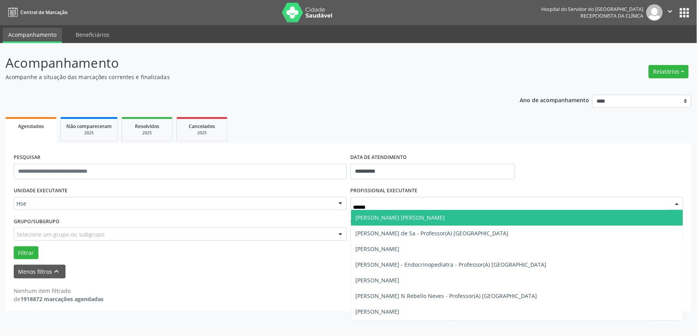
type input "*******"
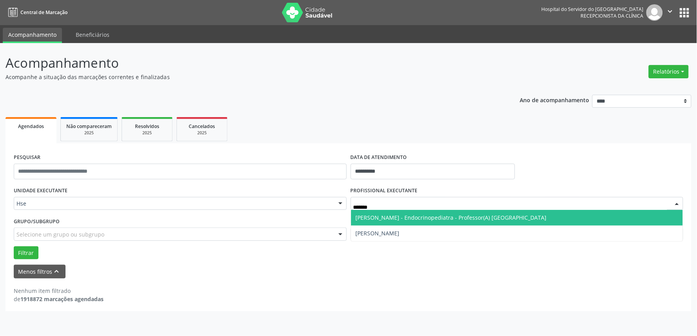
click at [433, 213] on span "[PERSON_NAME] - Endocrinopediatra - Professor(A) [GEOGRAPHIC_DATA]" at bounding box center [517, 218] width 332 height 16
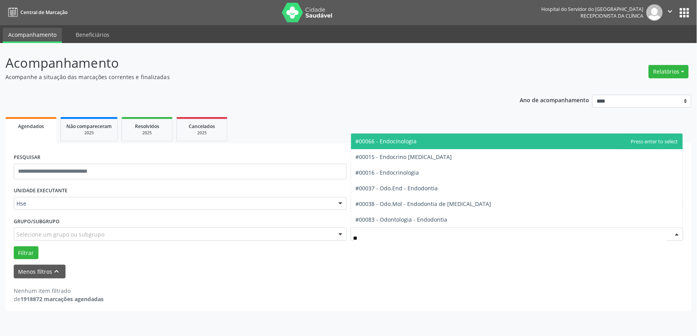
type input "*"
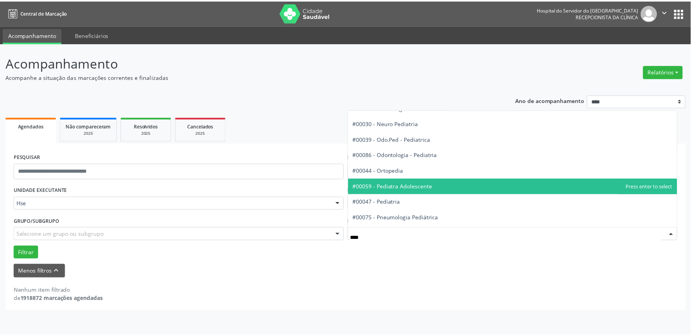
scroll to position [71, 0]
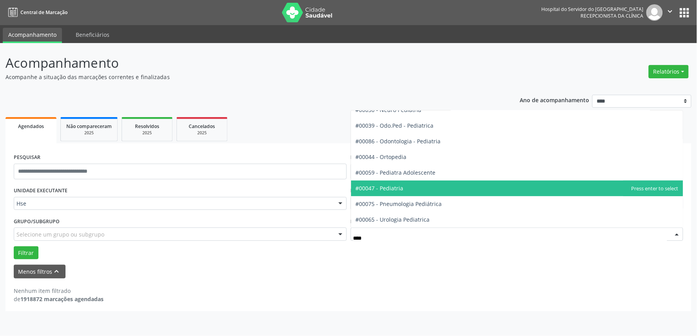
click at [396, 189] on span "#00047 - Pediatria" at bounding box center [380, 188] width 48 height 7
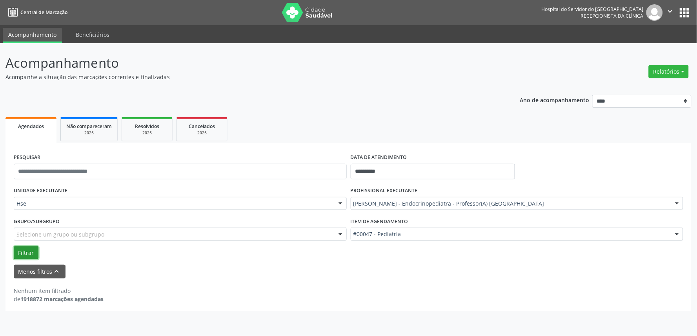
click at [30, 253] on button "Filtrar" at bounding box center [26, 253] width 25 height 13
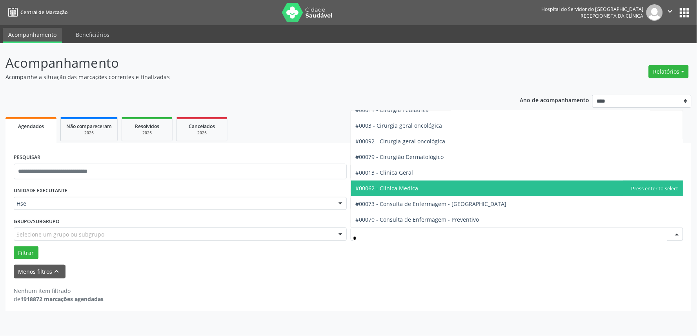
type input "**"
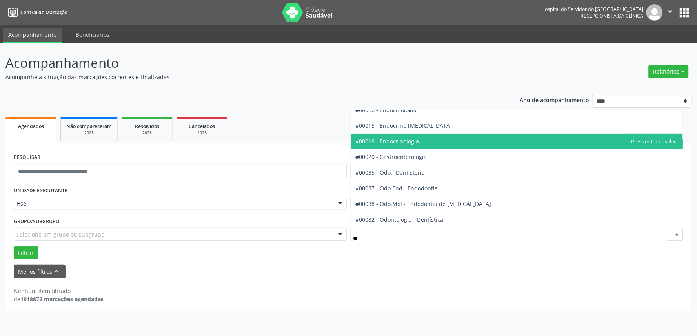
click at [425, 140] on span "#00016 - Endocrinologia" at bounding box center [517, 142] width 332 height 16
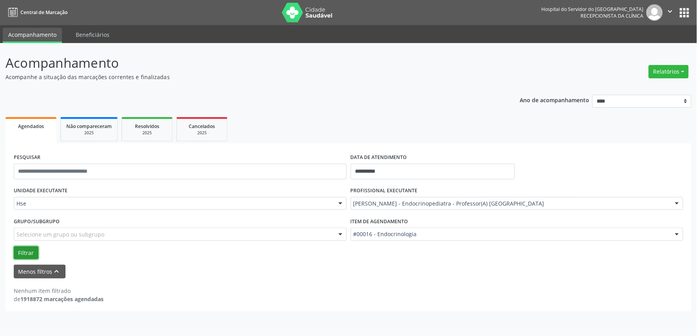
click at [18, 252] on button "Filtrar" at bounding box center [26, 253] width 25 height 13
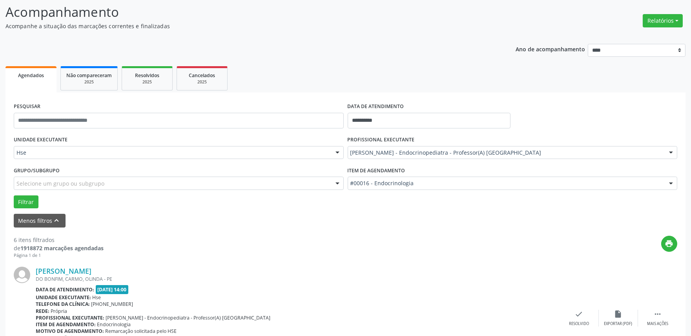
scroll to position [131, 0]
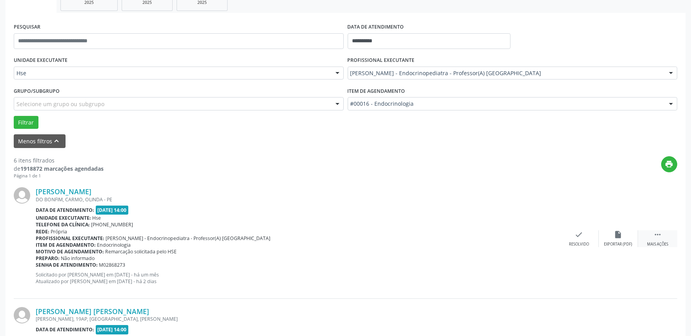
click at [662, 238] on div " Mais ações" at bounding box center [657, 239] width 39 height 17
click at [612, 242] on div "Não compareceu" at bounding box center [617, 244] width 33 height 5
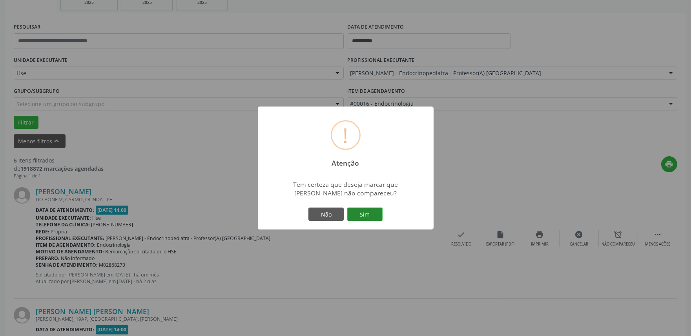
click at [358, 214] on button "Sim" at bounding box center [364, 214] width 35 height 13
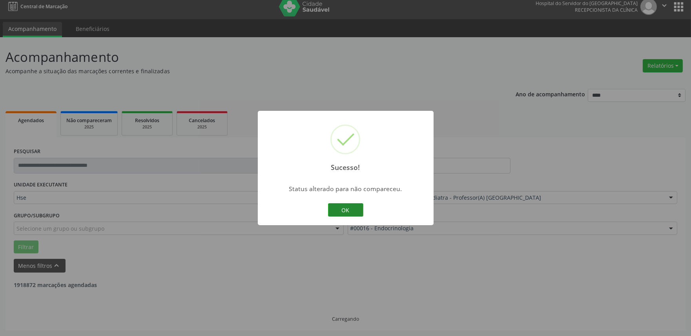
click at [347, 211] on button "OK" at bounding box center [345, 210] width 35 height 13
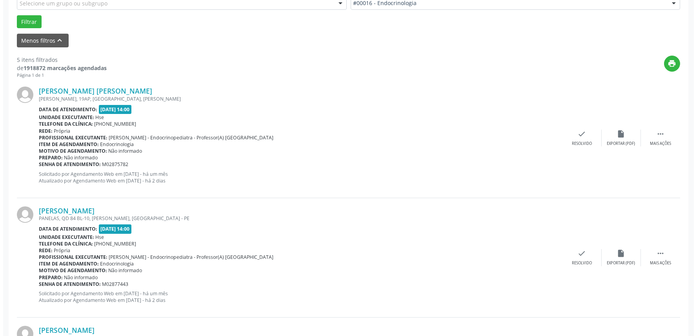
scroll to position [218, 0]
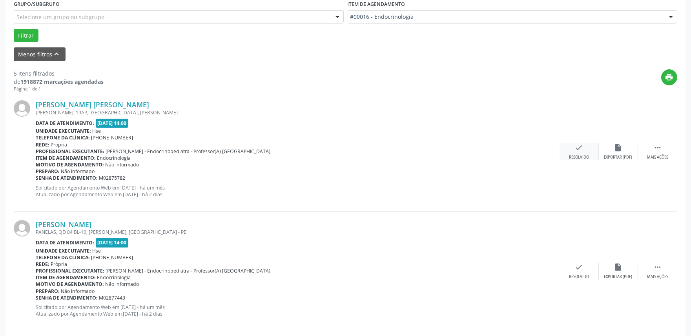
click at [577, 151] on icon "check" at bounding box center [578, 148] width 9 height 9
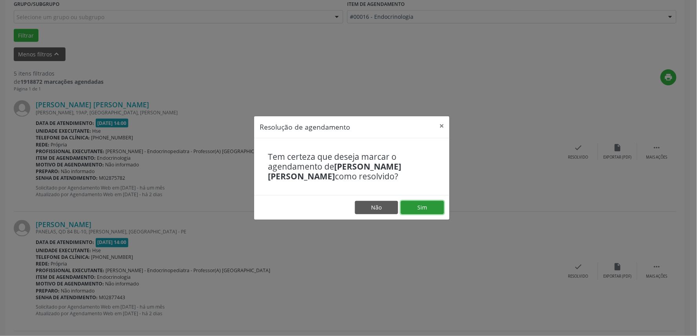
click at [422, 209] on button "Sim" at bounding box center [422, 207] width 43 height 13
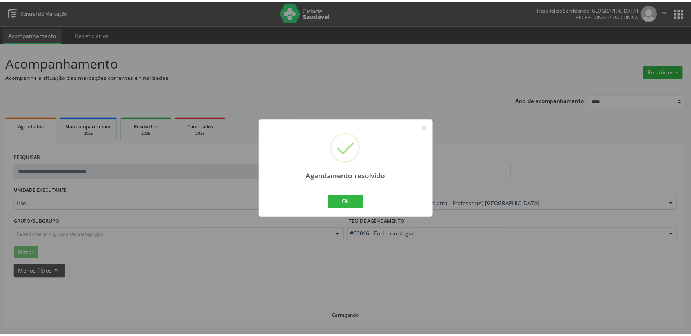
scroll to position [0, 0]
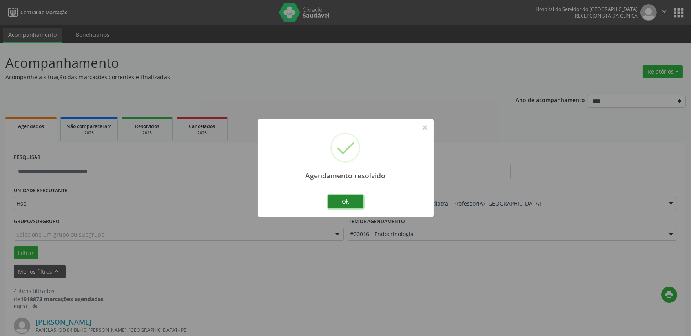
click at [342, 202] on button "Ok" at bounding box center [345, 201] width 35 height 13
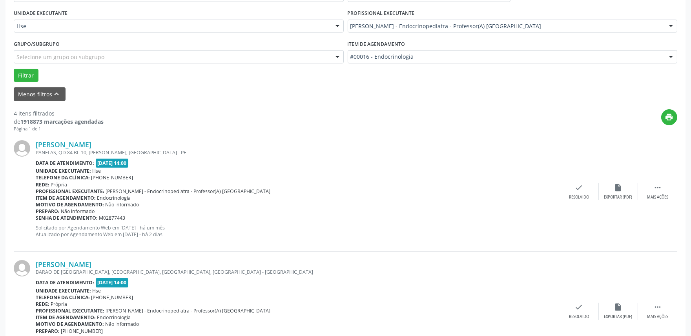
scroll to position [218, 0]
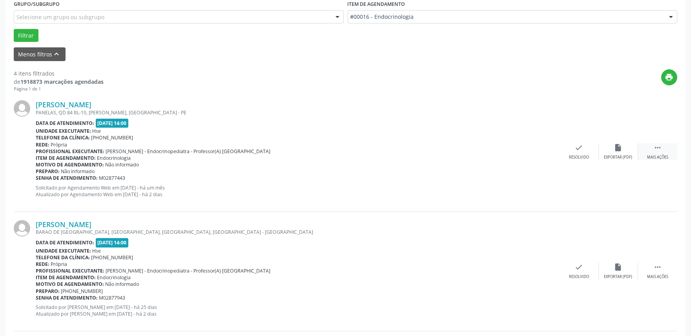
click at [657, 155] on div "Mais ações" at bounding box center [657, 157] width 21 height 5
click at [620, 151] on icon "alarm_off" at bounding box center [618, 148] width 9 height 9
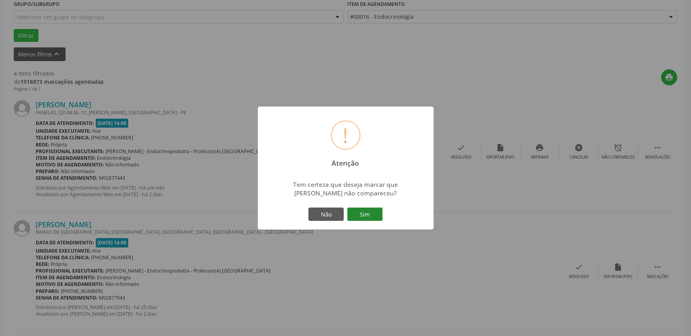
click at [359, 216] on button "Sim" at bounding box center [364, 214] width 35 height 13
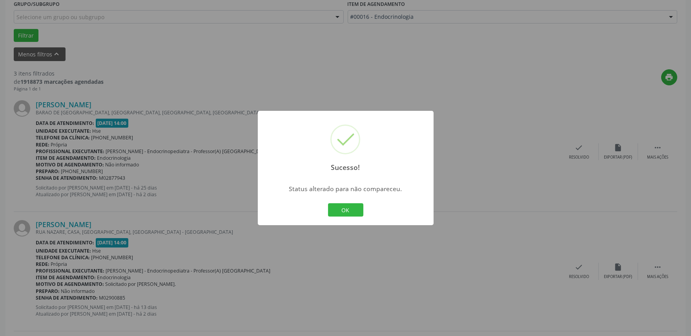
click at [401, 254] on div "Sucesso! × Status alterado para não compareceu. OK Cancel" at bounding box center [345, 168] width 691 height 336
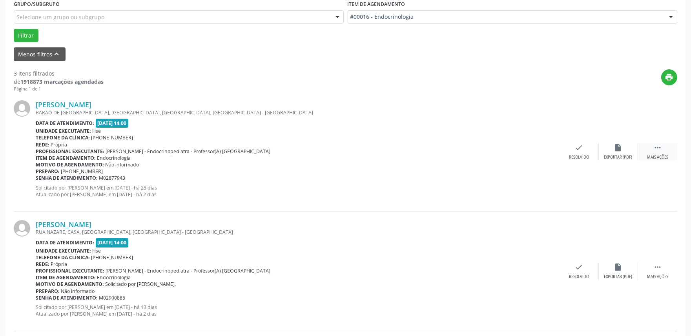
click at [657, 155] on div "Mais ações" at bounding box center [657, 157] width 21 height 5
click at [606, 151] on div "alarm_off Não compareceu" at bounding box center [617, 152] width 39 height 17
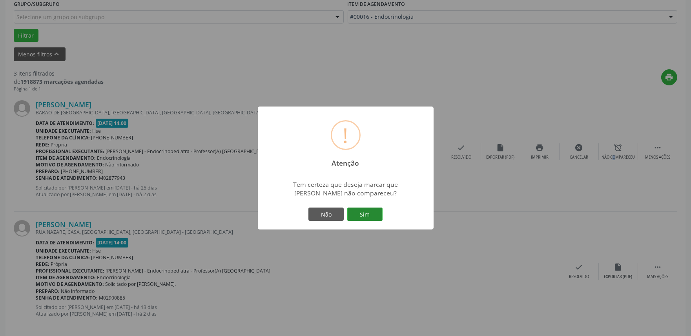
click at [362, 218] on button "Sim" at bounding box center [364, 214] width 35 height 13
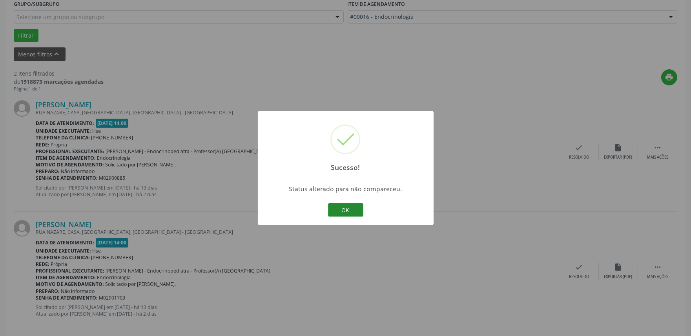
click at [341, 216] on button "OK" at bounding box center [345, 210] width 35 height 13
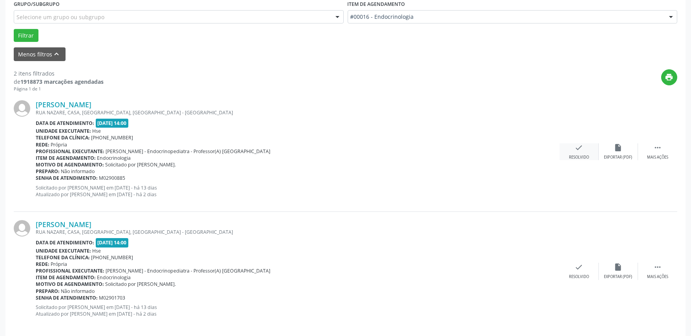
click at [579, 154] on div "check Resolvido" at bounding box center [578, 152] width 39 height 17
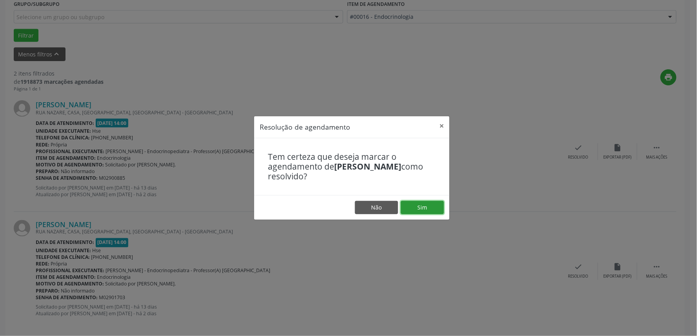
click at [421, 207] on button "Sim" at bounding box center [422, 207] width 43 height 13
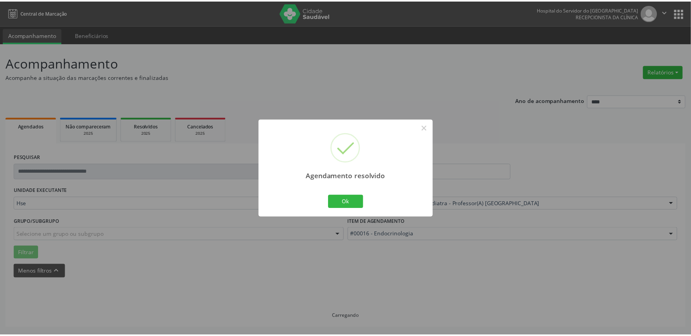
scroll to position [0, 0]
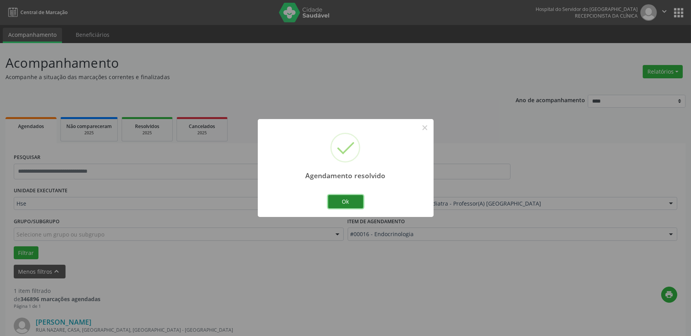
click at [335, 199] on button "Ok" at bounding box center [345, 201] width 35 height 13
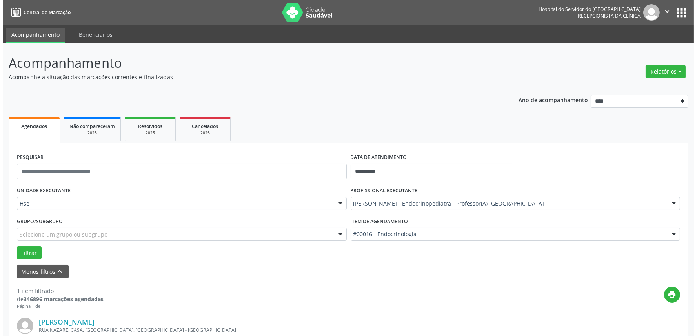
scroll to position [106, 0]
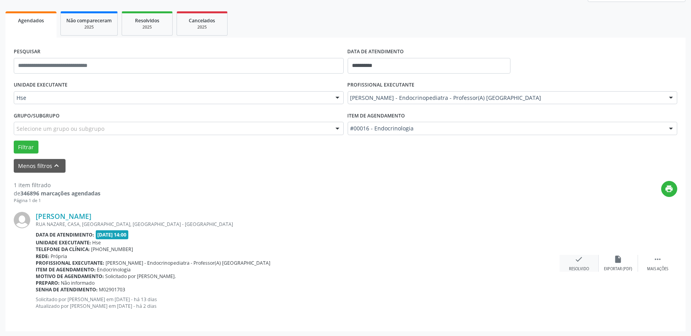
click at [577, 267] on div "Resolvido" at bounding box center [579, 269] width 20 height 5
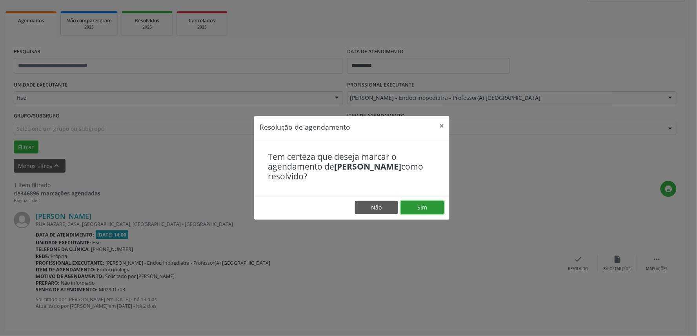
click at [419, 207] on button "Sim" at bounding box center [422, 207] width 43 height 13
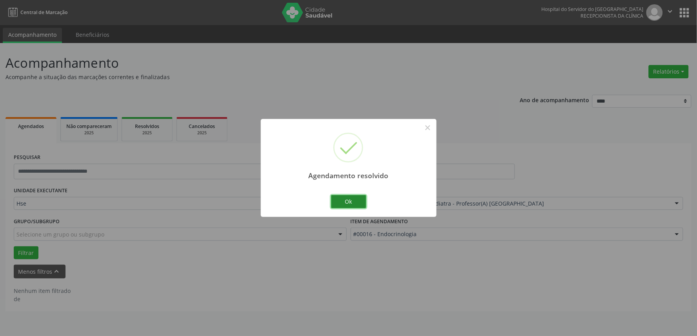
click at [351, 202] on button "Ok" at bounding box center [348, 201] width 35 height 13
